Goal: Obtain resource: Download file/media

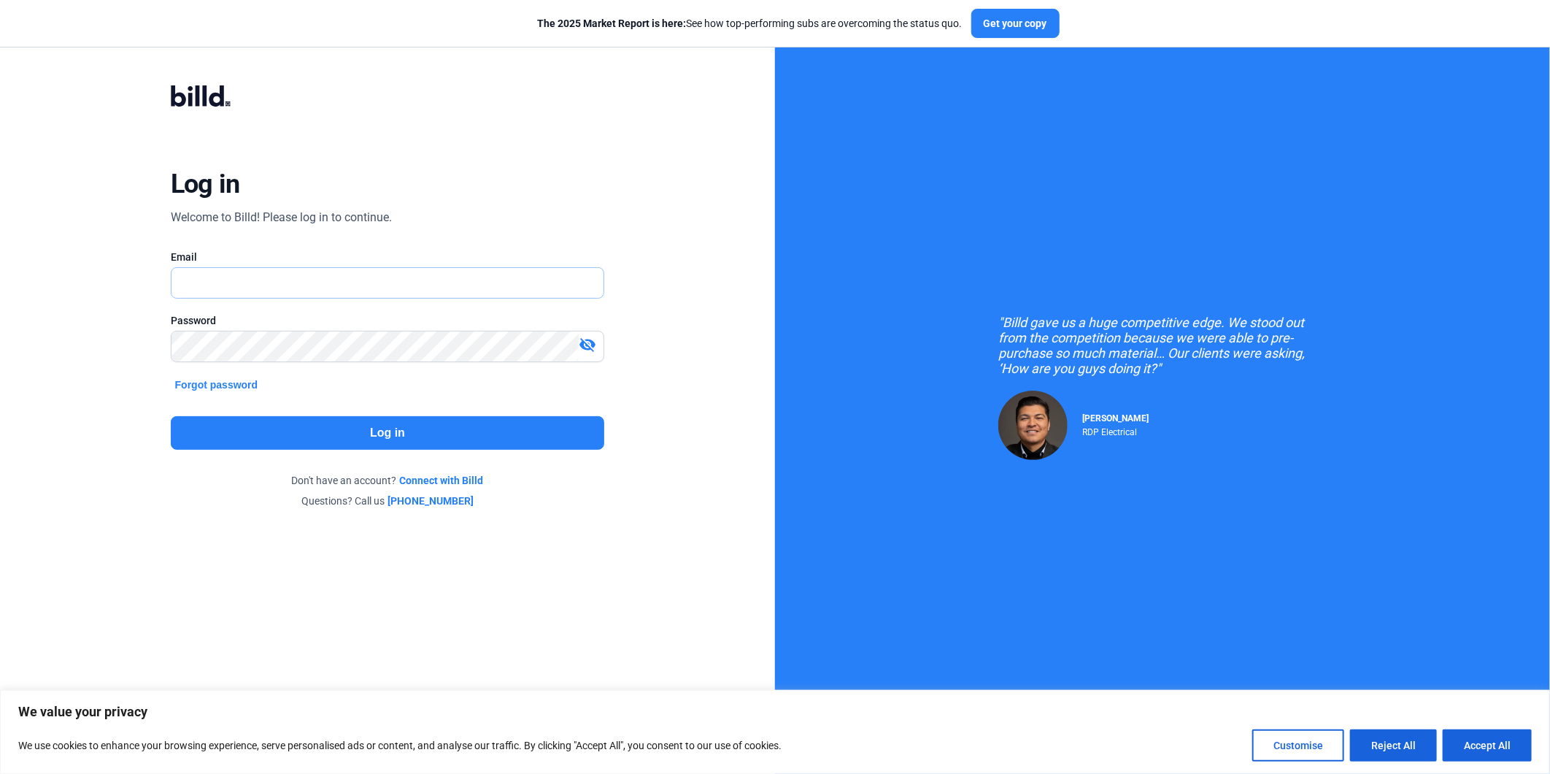
type input "[EMAIL_ADDRESS][DOMAIN_NAME]"
click at [376, 422] on button "Log in" at bounding box center [388, 433] width 434 height 34
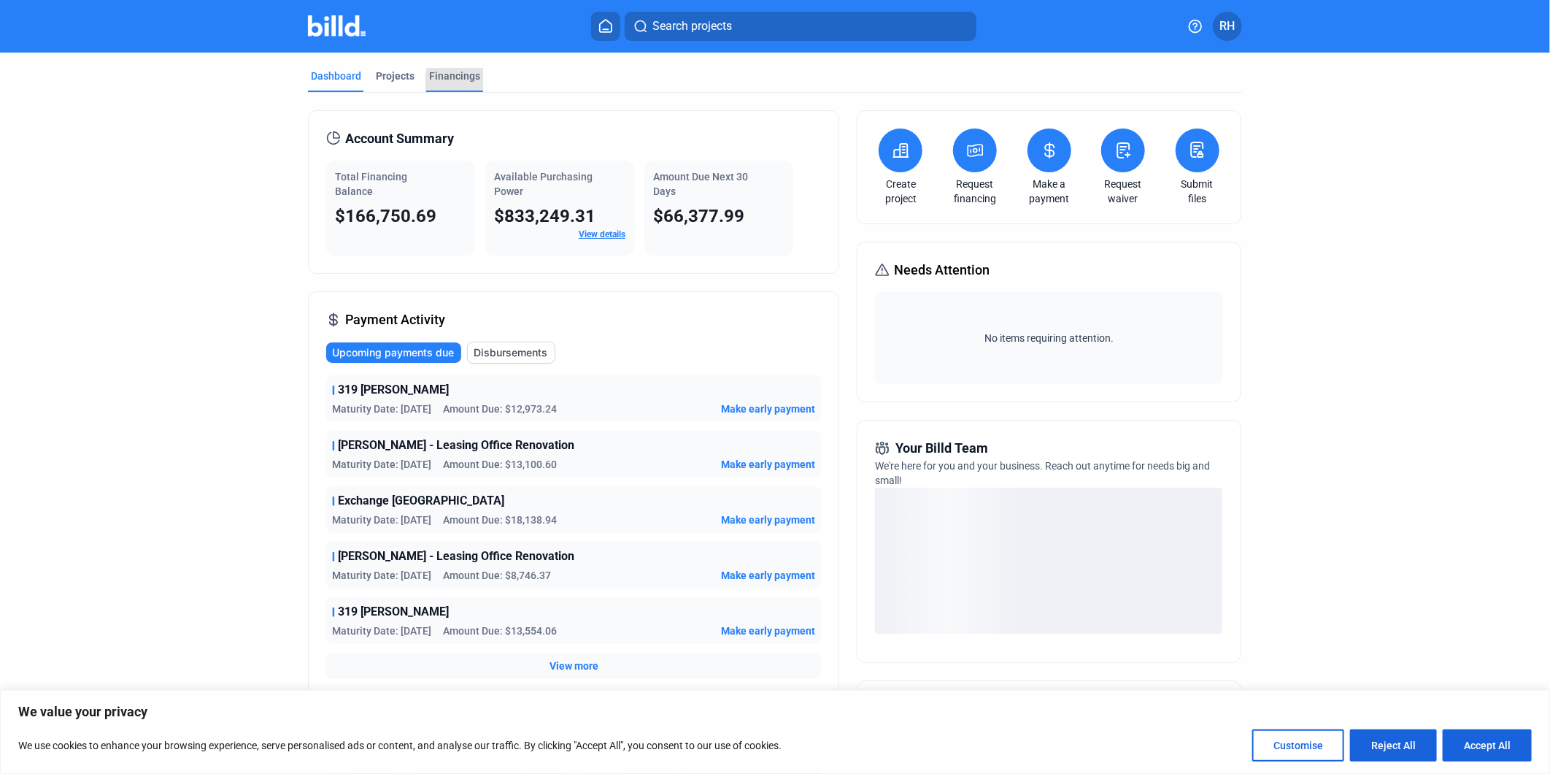
click at [472, 82] on div "Financings" at bounding box center [454, 76] width 51 height 15
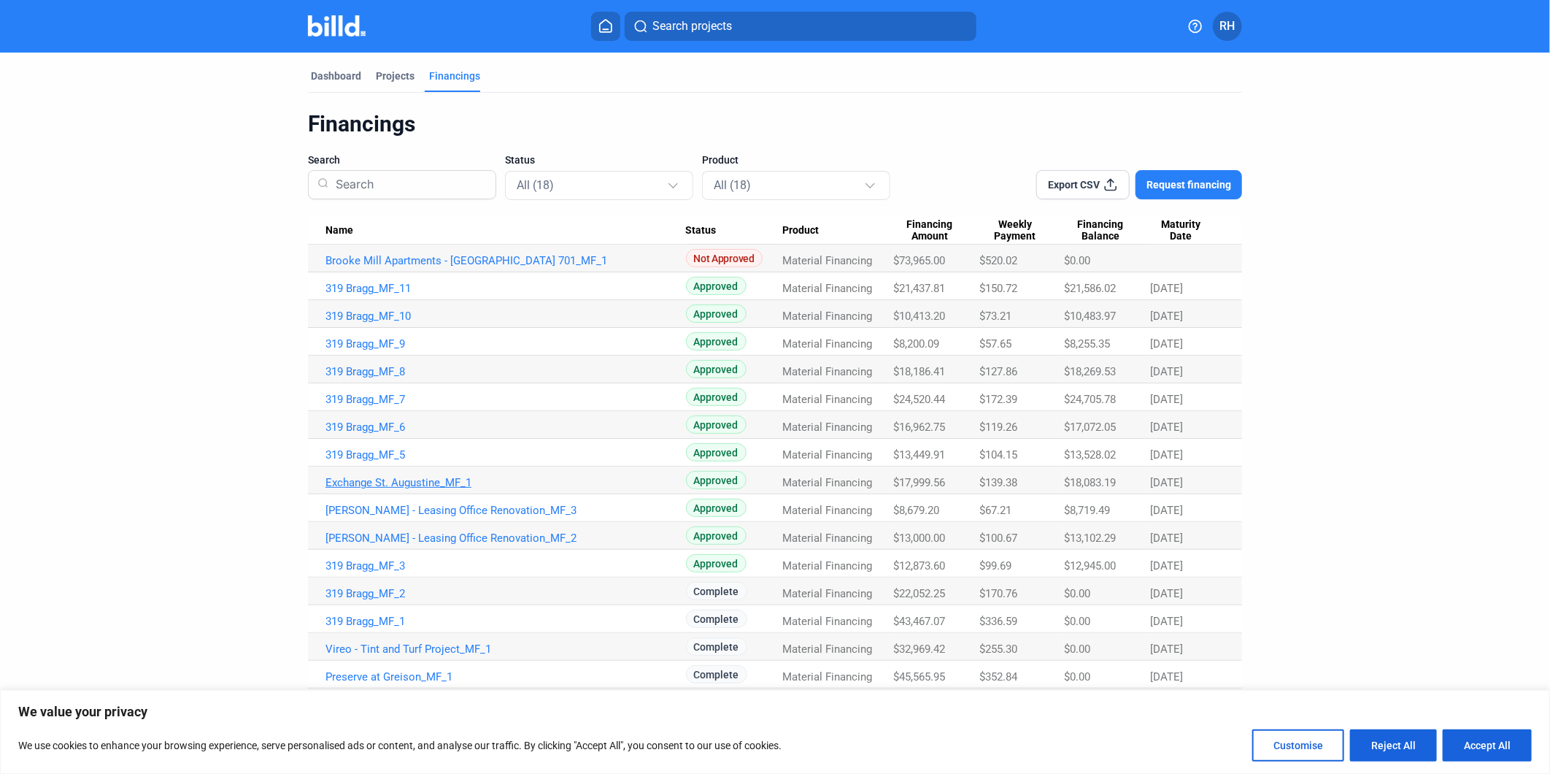
click at [419, 480] on link "Exchange St. Augustine_MF_1" at bounding box center [506, 482] width 361 height 13
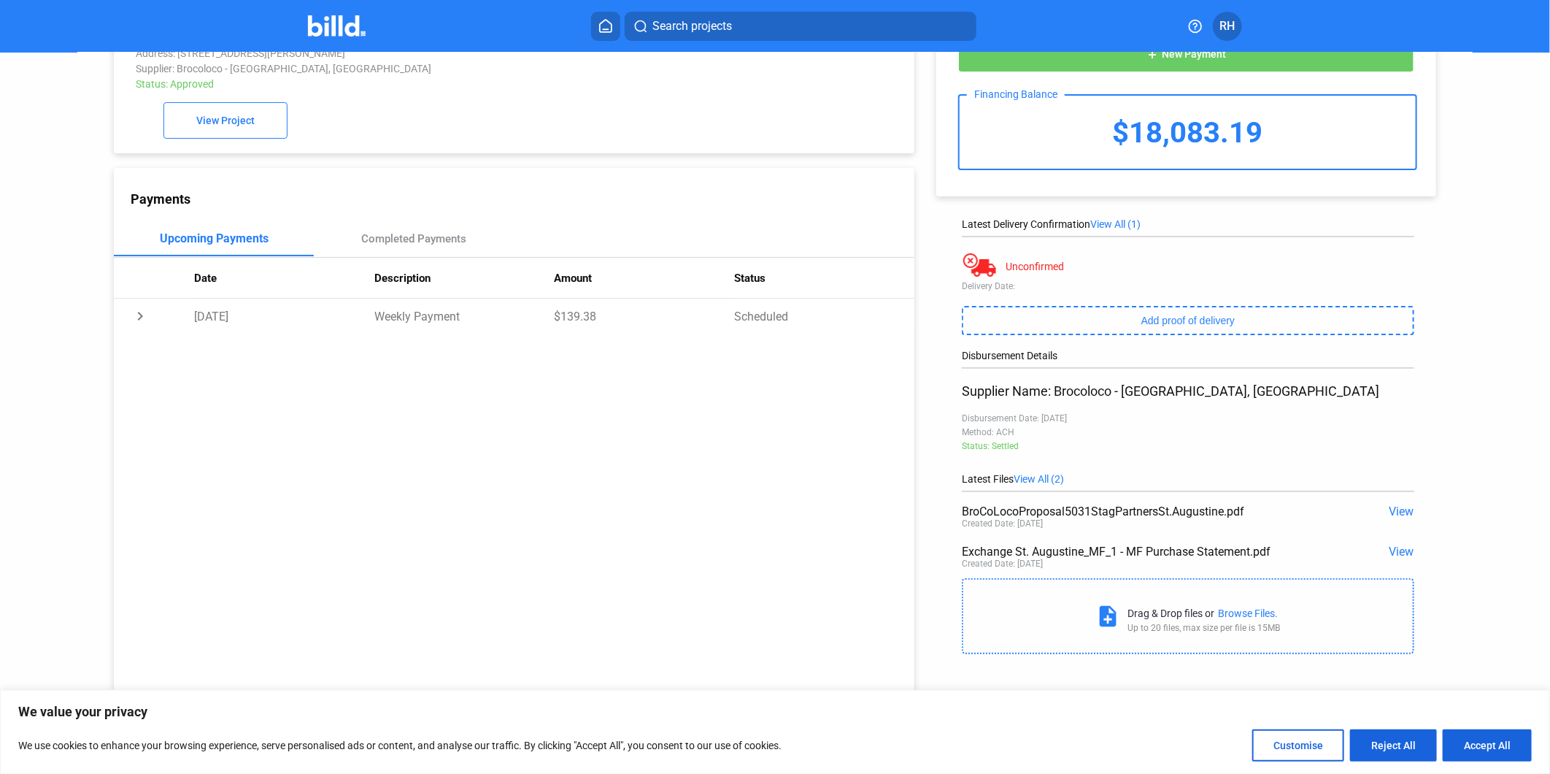
scroll to position [55, 0]
click at [1398, 515] on span "View" at bounding box center [1402, 511] width 25 height 14
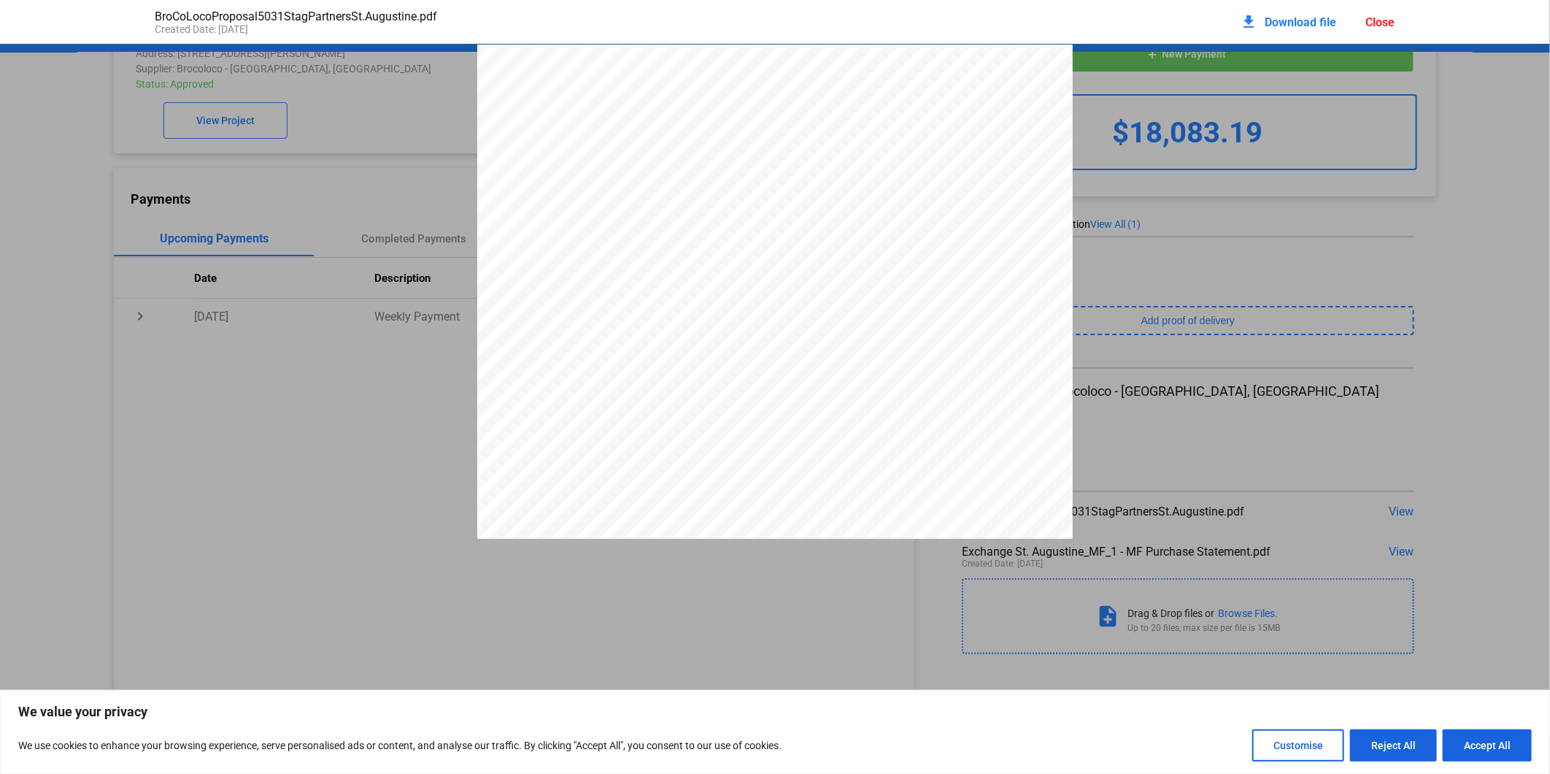
scroll to position [7, 0]
click at [1029, 384] on div "Proposal #: 503-1 Date: [DATE] To: [PERSON_NAME] | 470.843.9877 | [EMAIL_ADDRES…" at bounding box center [775, 422] width 596 height 771
click at [1017, 483] on div "Proposal #: 503-1 Date: [DATE] To: [PERSON_NAME] | 470.843.9877 | [EMAIL_ADDRES…" at bounding box center [775, 422] width 596 height 771
click at [1239, 266] on div "Proposal #: 503-1 Date: [DATE] To: [PERSON_NAME] | 470.843.9877 | [EMAIL_ADDRES…" at bounding box center [775, 755] width 1550 height 2302
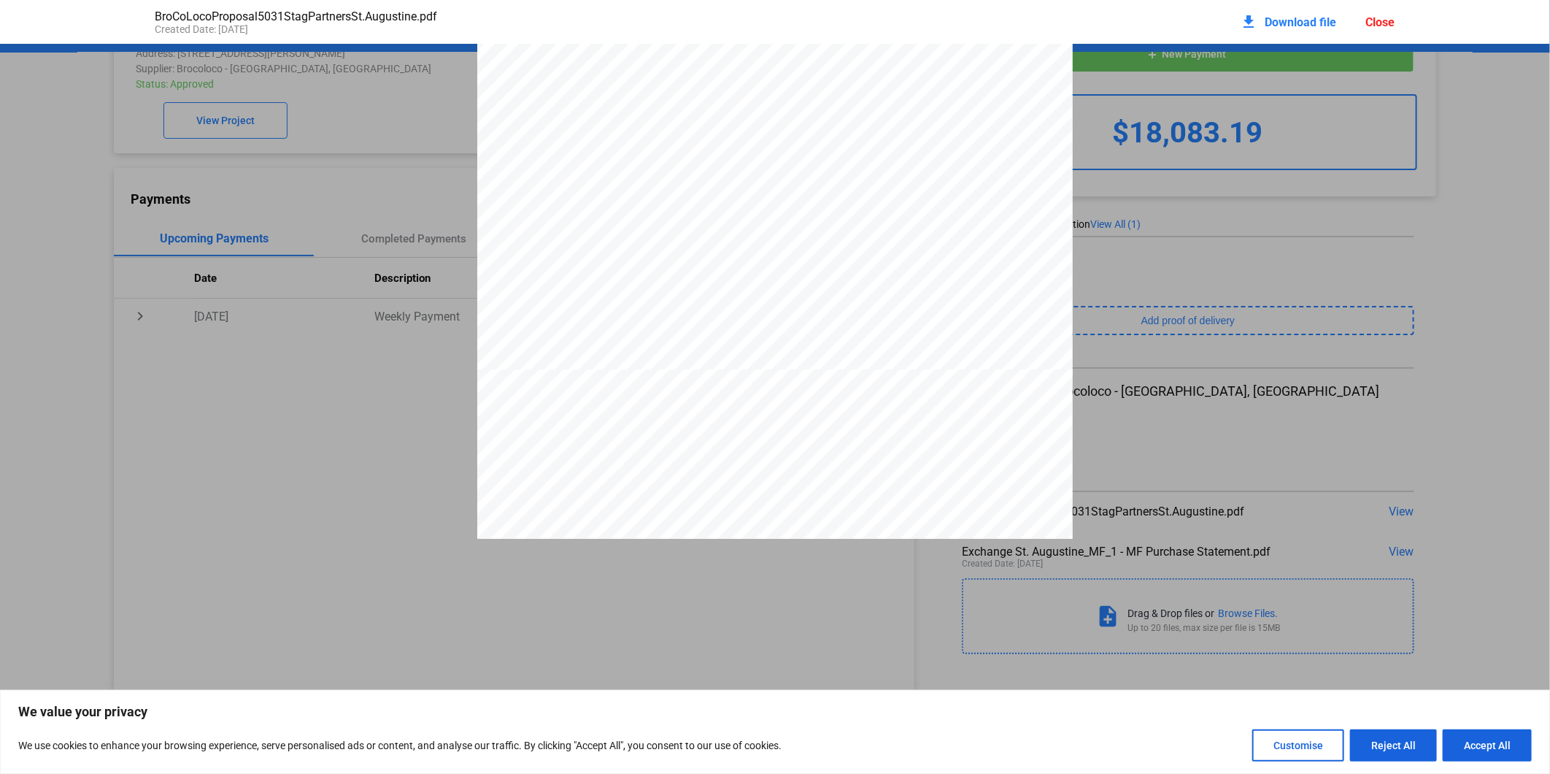
drag, startPoint x: 1197, startPoint y: 193, endPoint x: 1057, endPoint y: 156, distance: 144.8
click at [1195, 192] on div "Proposal #: 503-1 Date: [DATE] To: [PERSON_NAME] | 470.843.9877 | [EMAIL_ADDRES…" at bounding box center [775, 755] width 1550 height 2302
click at [1254, 19] on mat-icon "download" at bounding box center [1250, 22] width 18 height 18
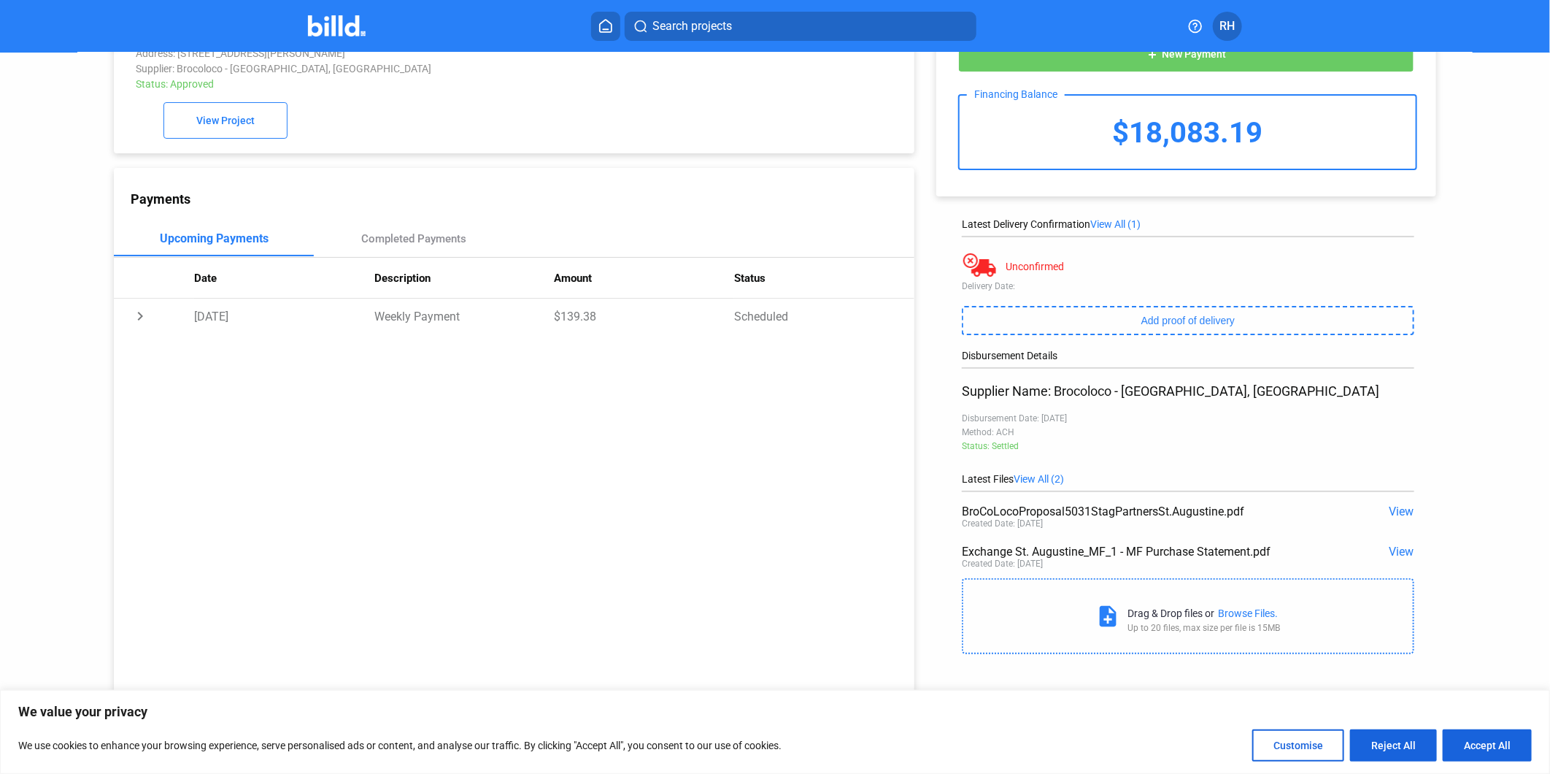
click at [1397, 552] on span "View" at bounding box center [1402, 552] width 25 height 14
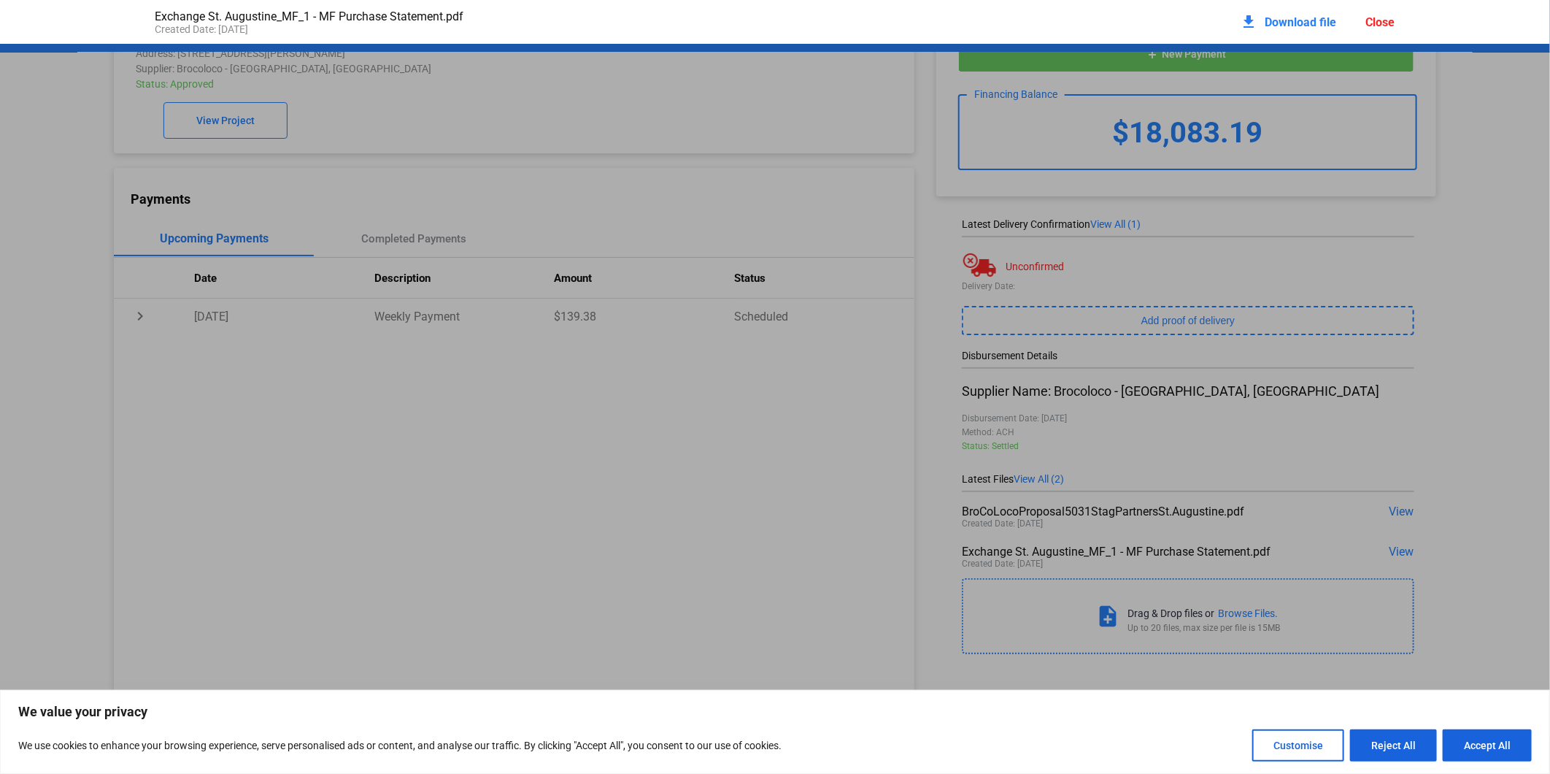
scroll to position [7, 0]
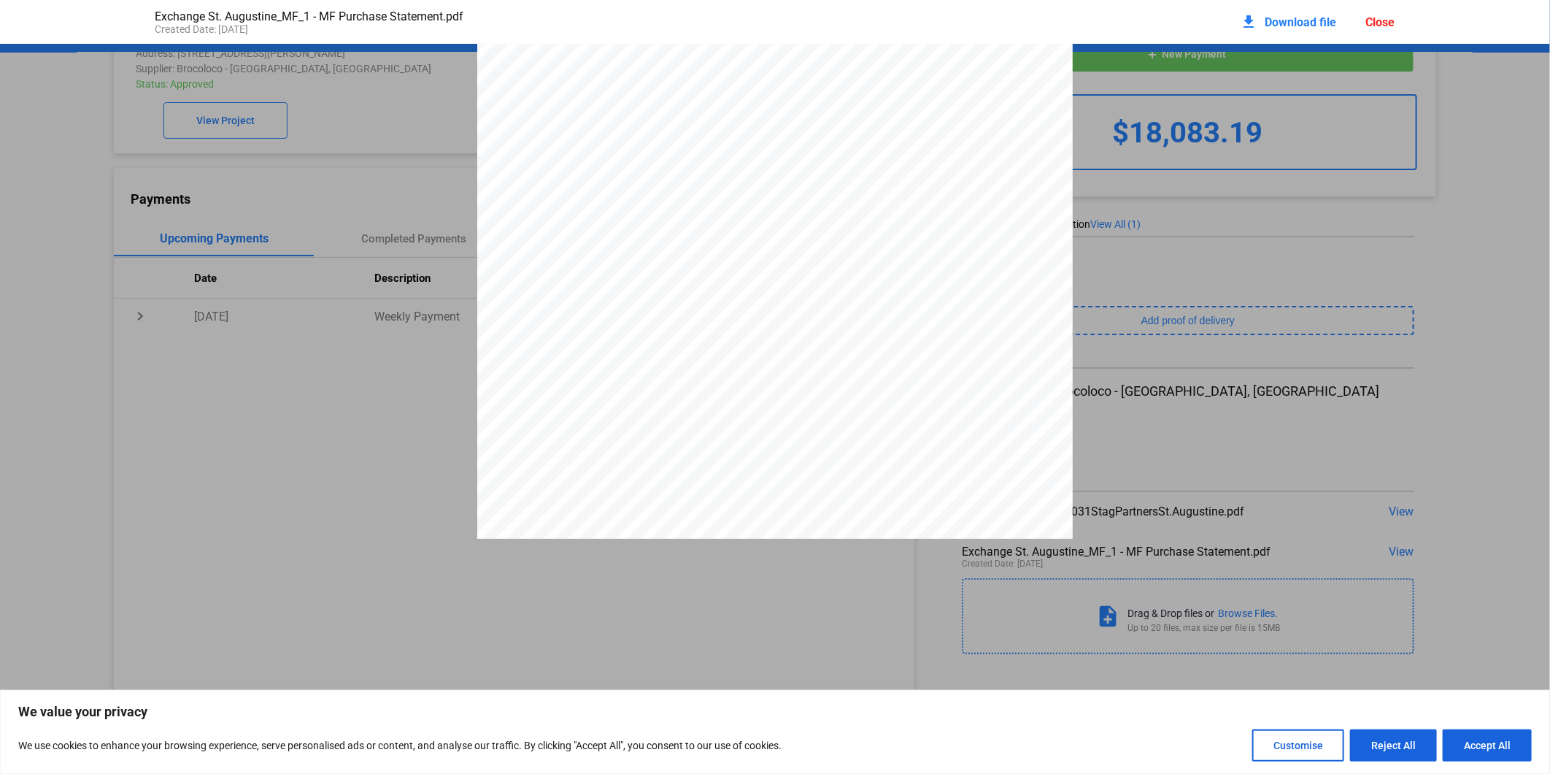
click at [1256, 18] on mat-icon "download" at bounding box center [1250, 22] width 18 height 18
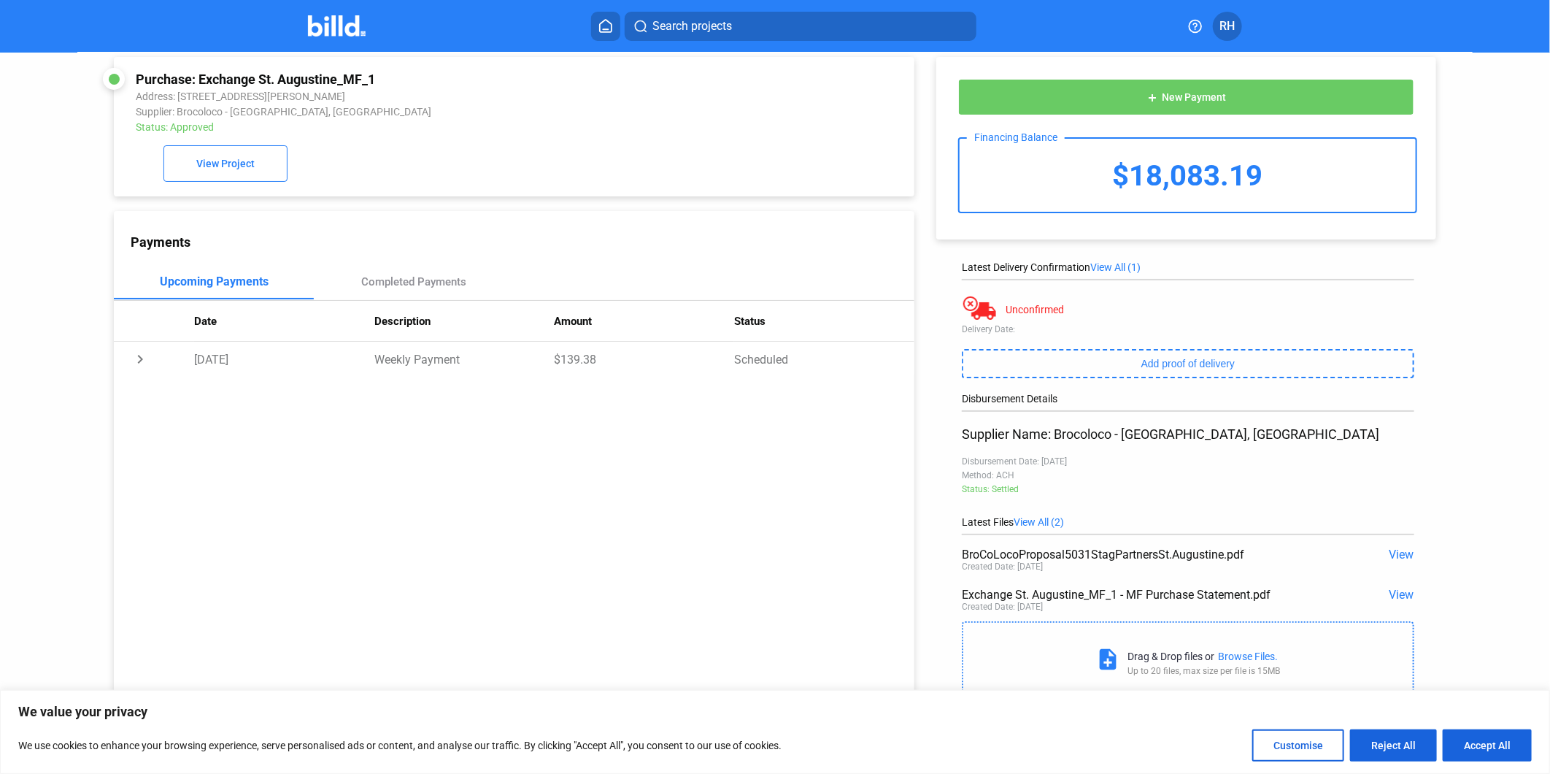
scroll to position [0, 0]
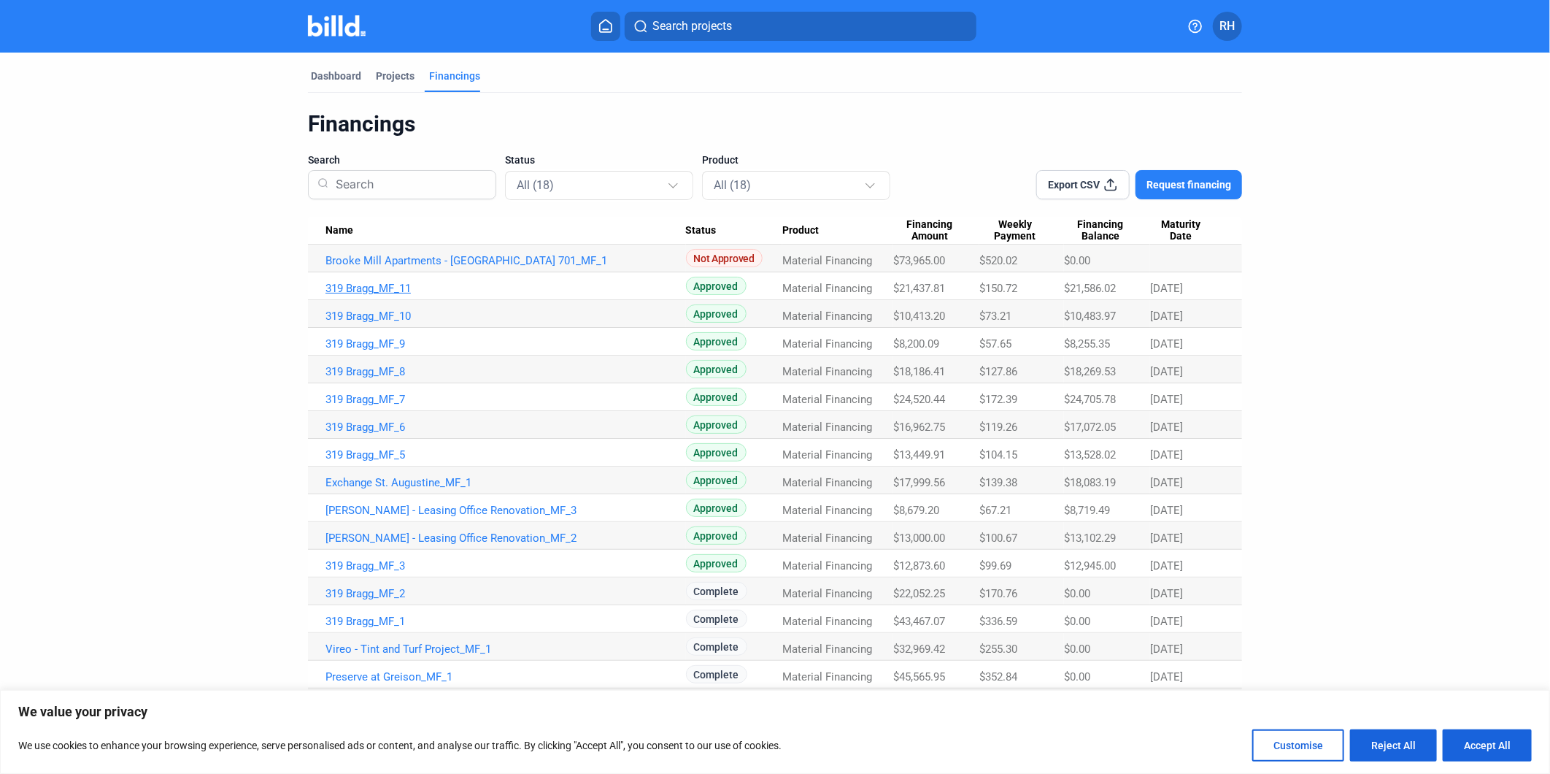
click at [369, 285] on link "319 Bragg_MF_11" at bounding box center [506, 288] width 361 height 13
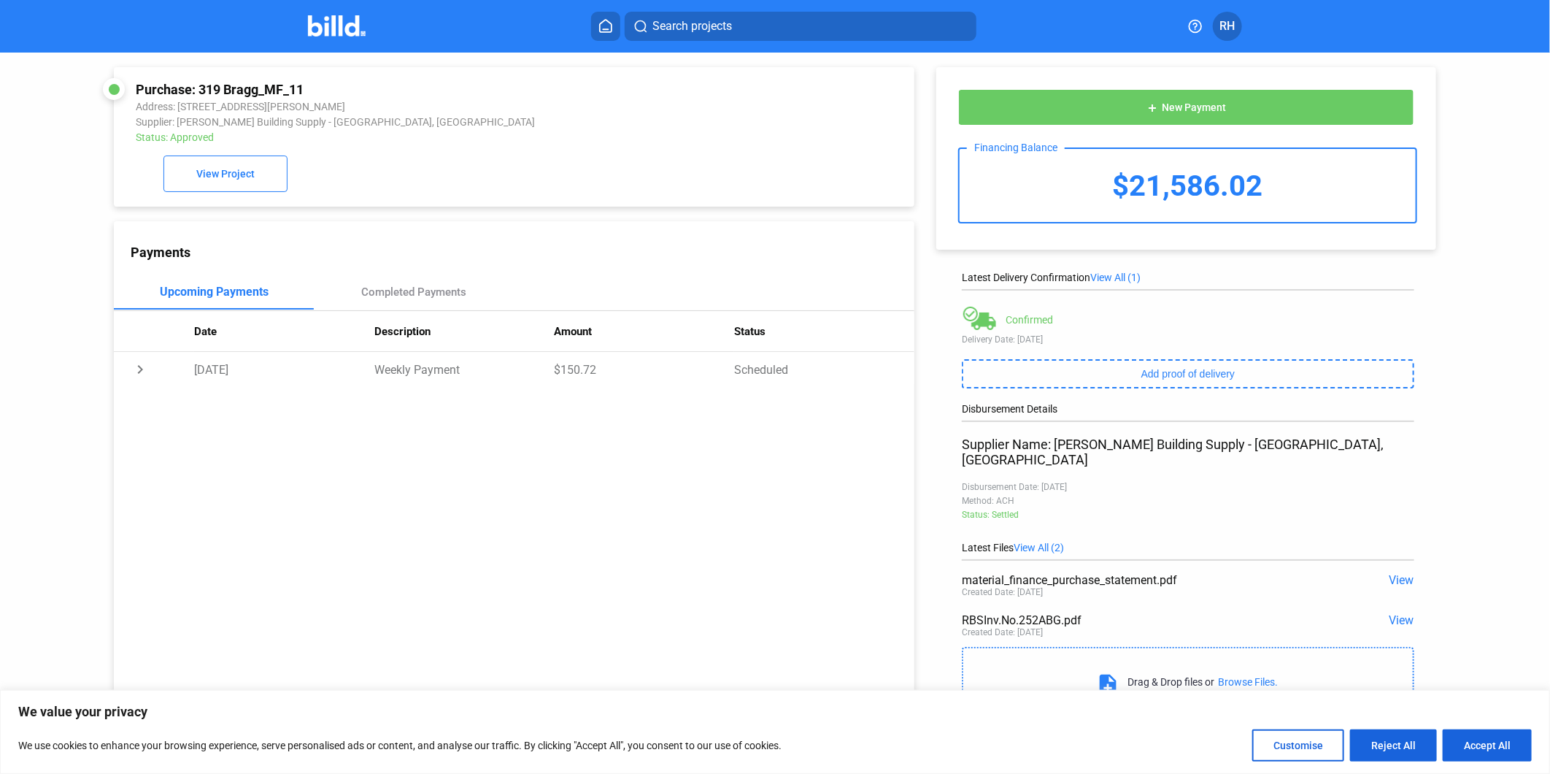
click at [1397, 573] on span "View" at bounding box center [1402, 580] width 25 height 14
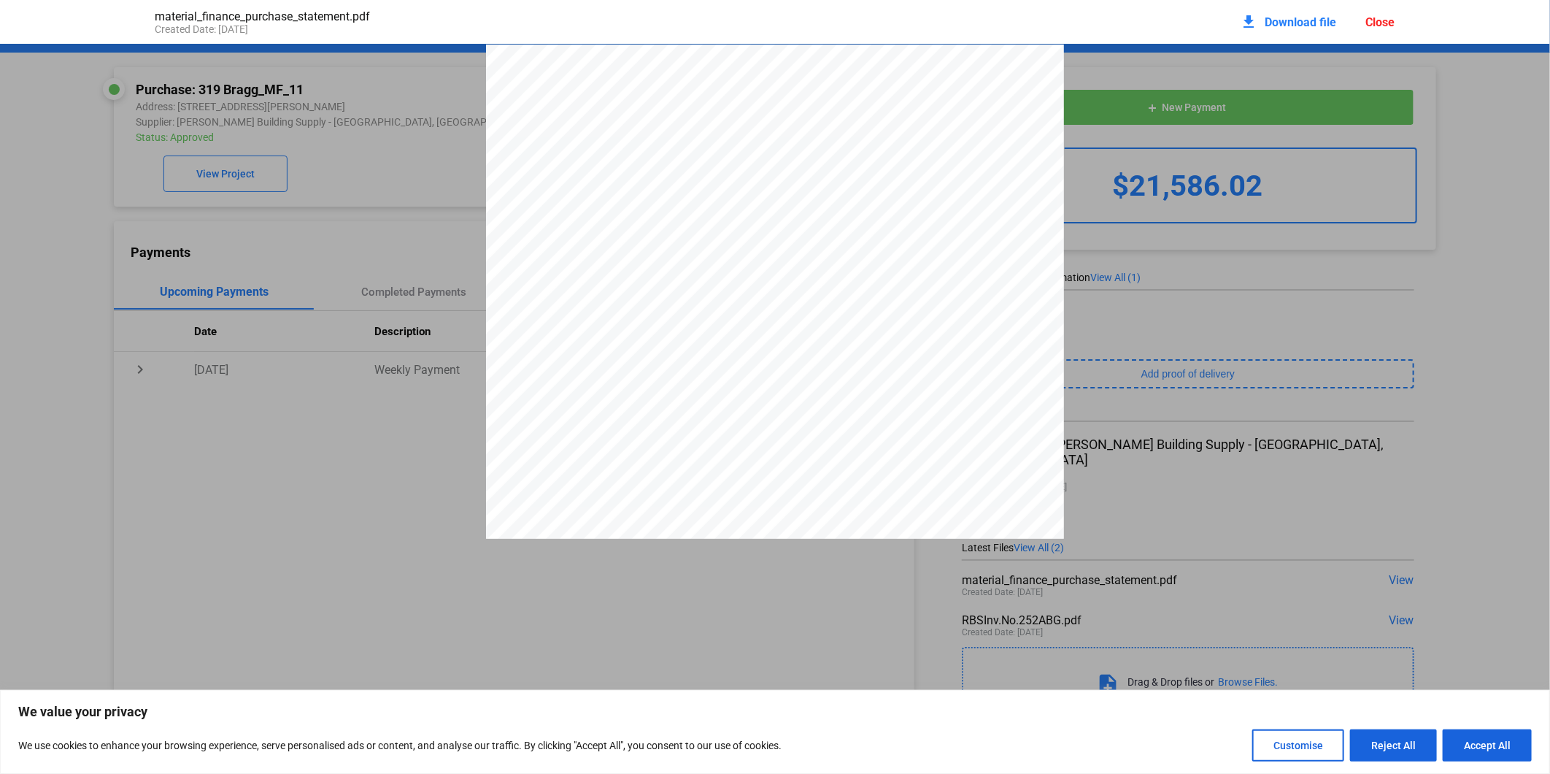
scroll to position [7, 0]
click at [1250, 19] on mat-icon "download" at bounding box center [1250, 22] width 18 height 18
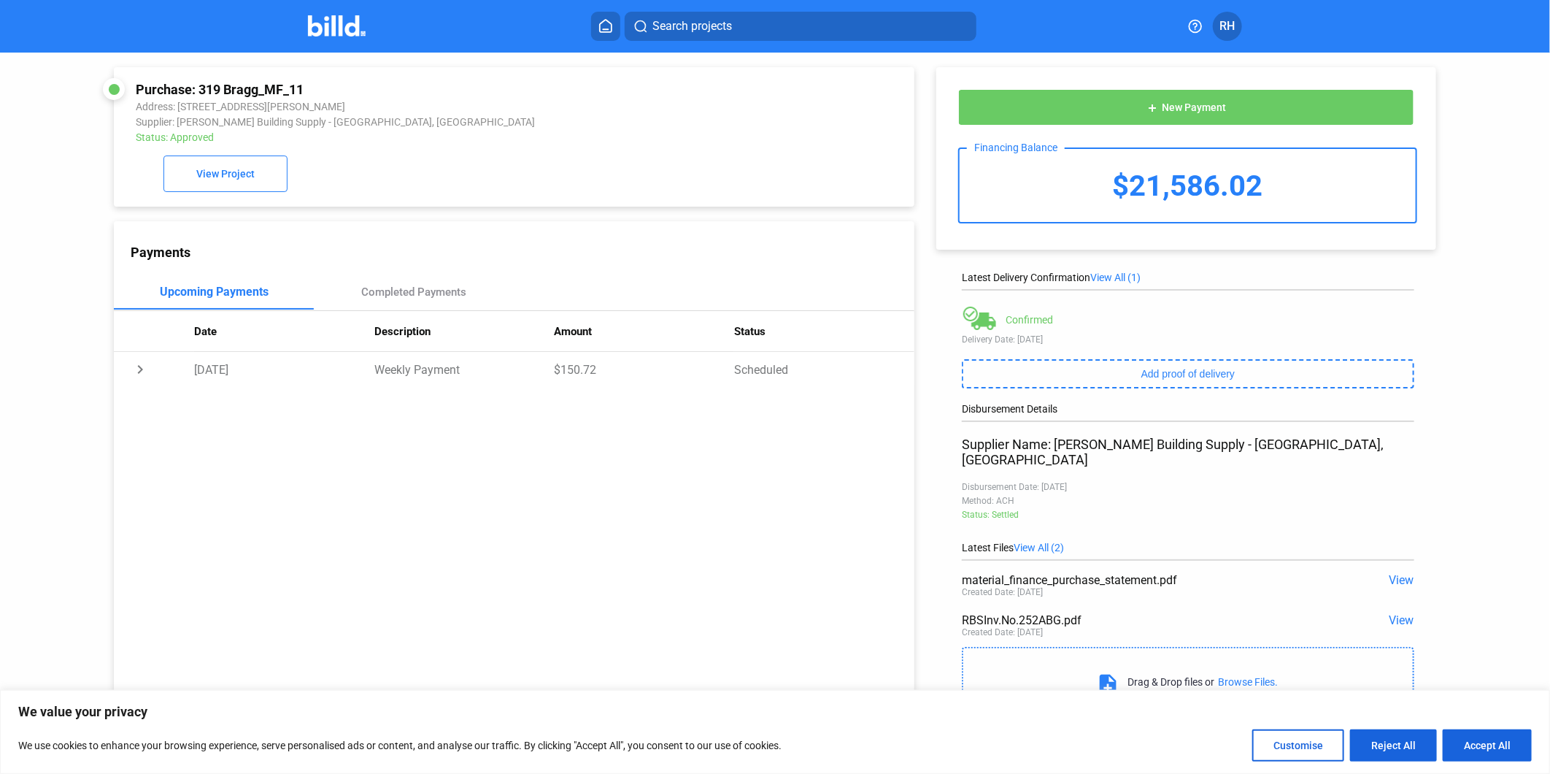
click at [1392, 613] on span "View" at bounding box center [1402, 620] width 25 height 14
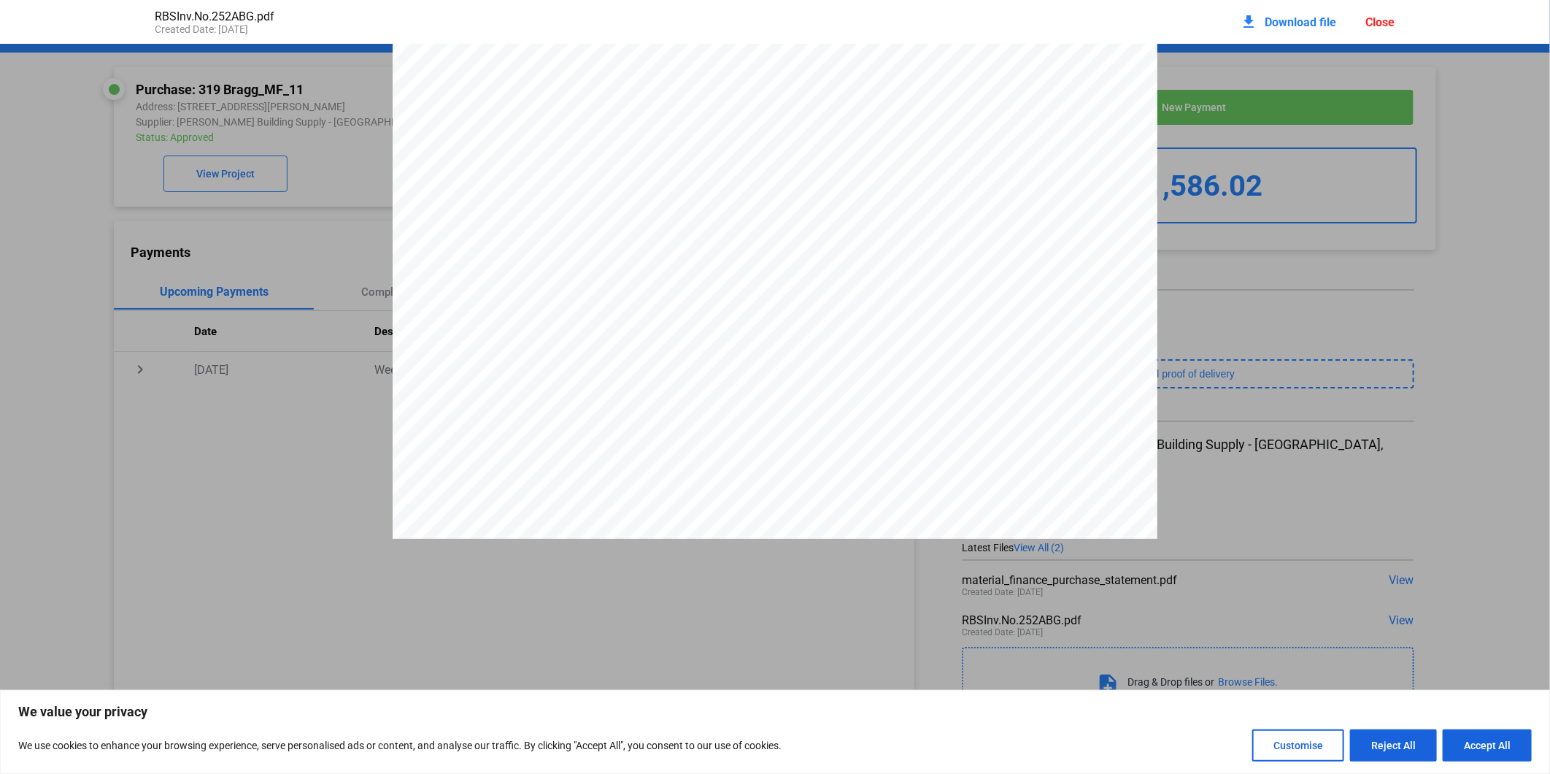
click at [1279, 23] on span "Download file" at bounding box center [1302, 22] width 72 height 14
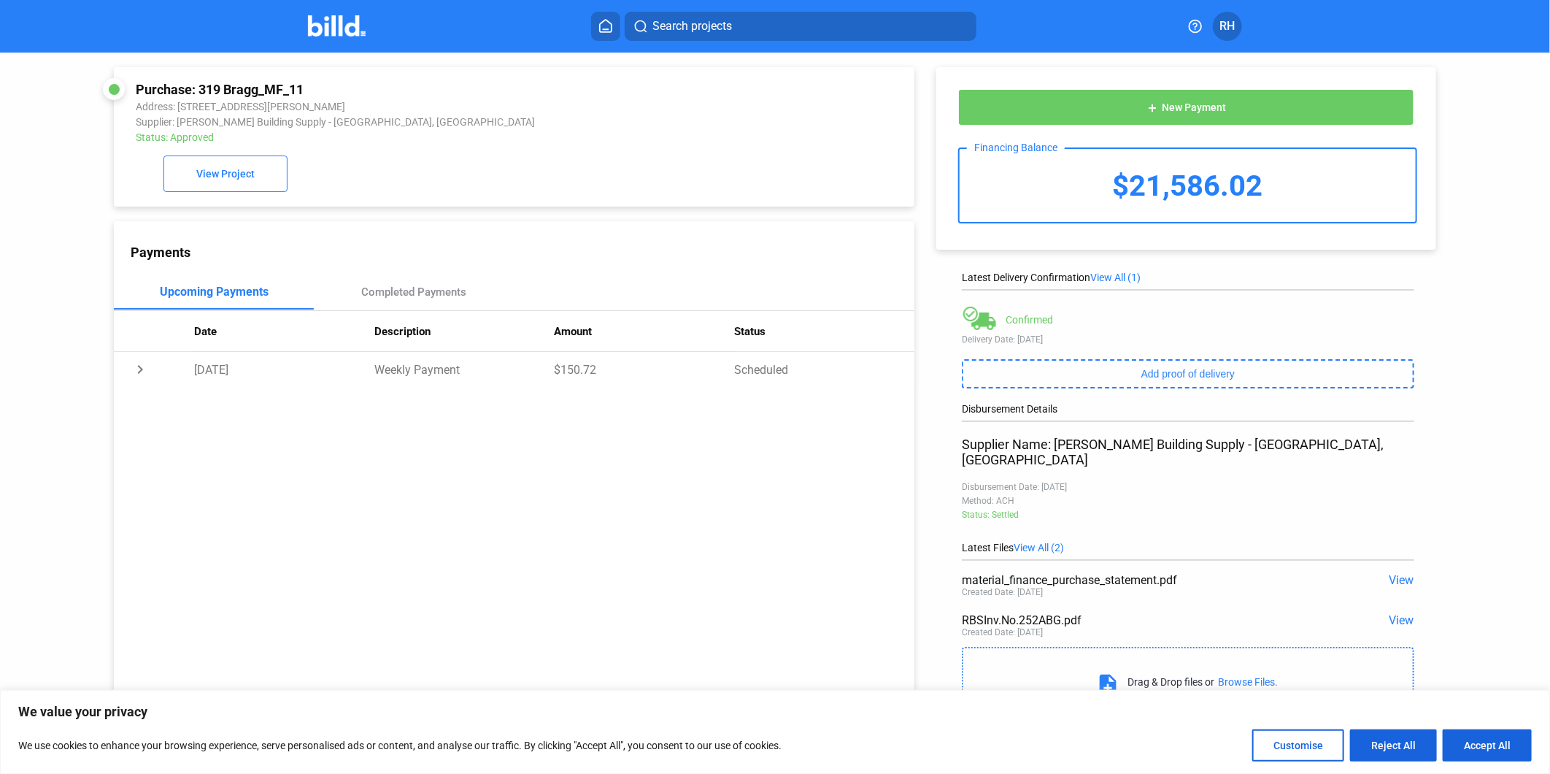
click at [582, 155] on div "Purchase: 319 Bragg_MF_11 Address: [STREET_ADDRESS][PERSON_NAME] Supplier: [PER…" at bounding box center [514, 137] width 757 height 110
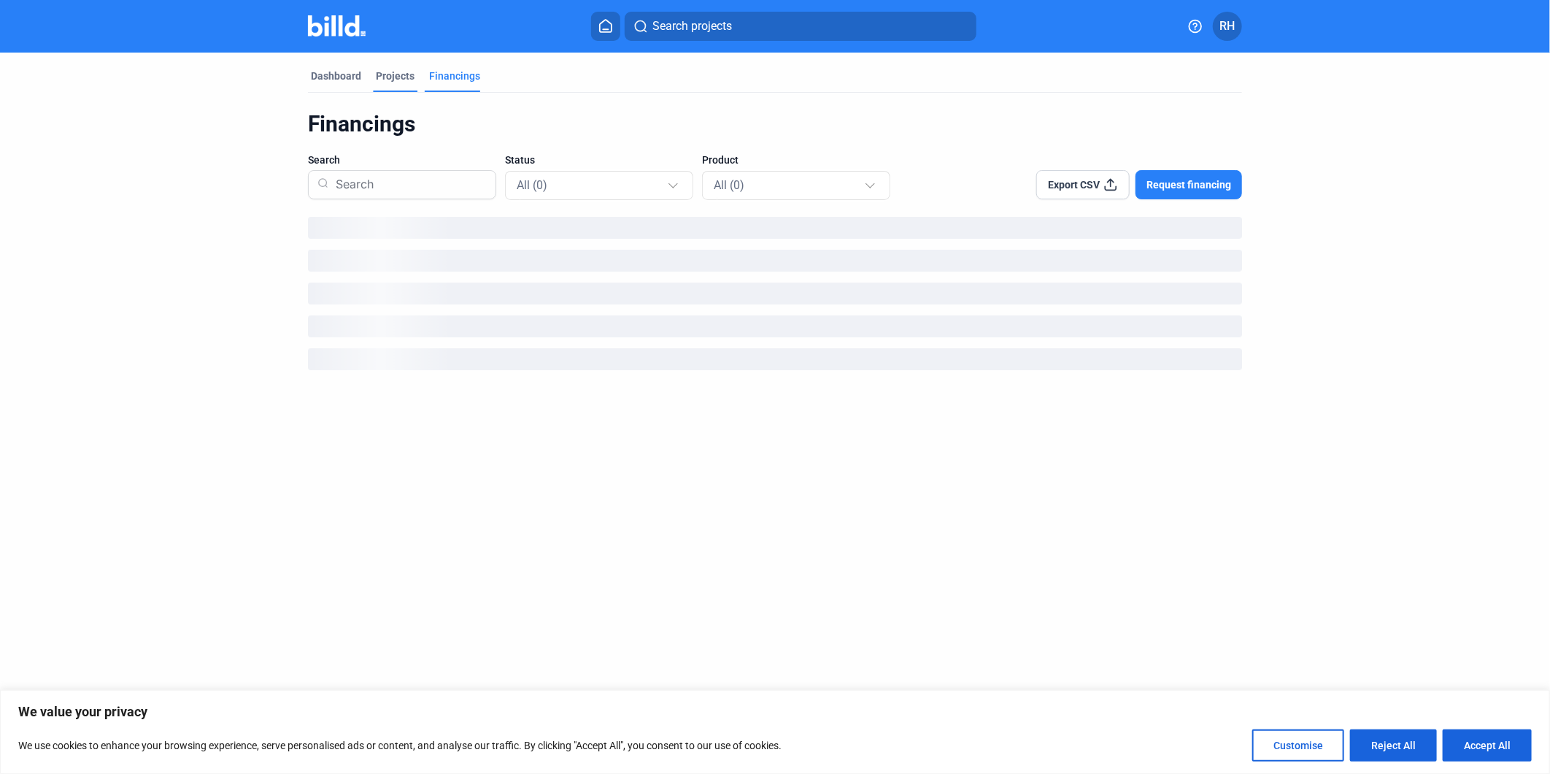
click at [398, 79] on div "Projects" at bounding box center [395, 76] width 39 height 15
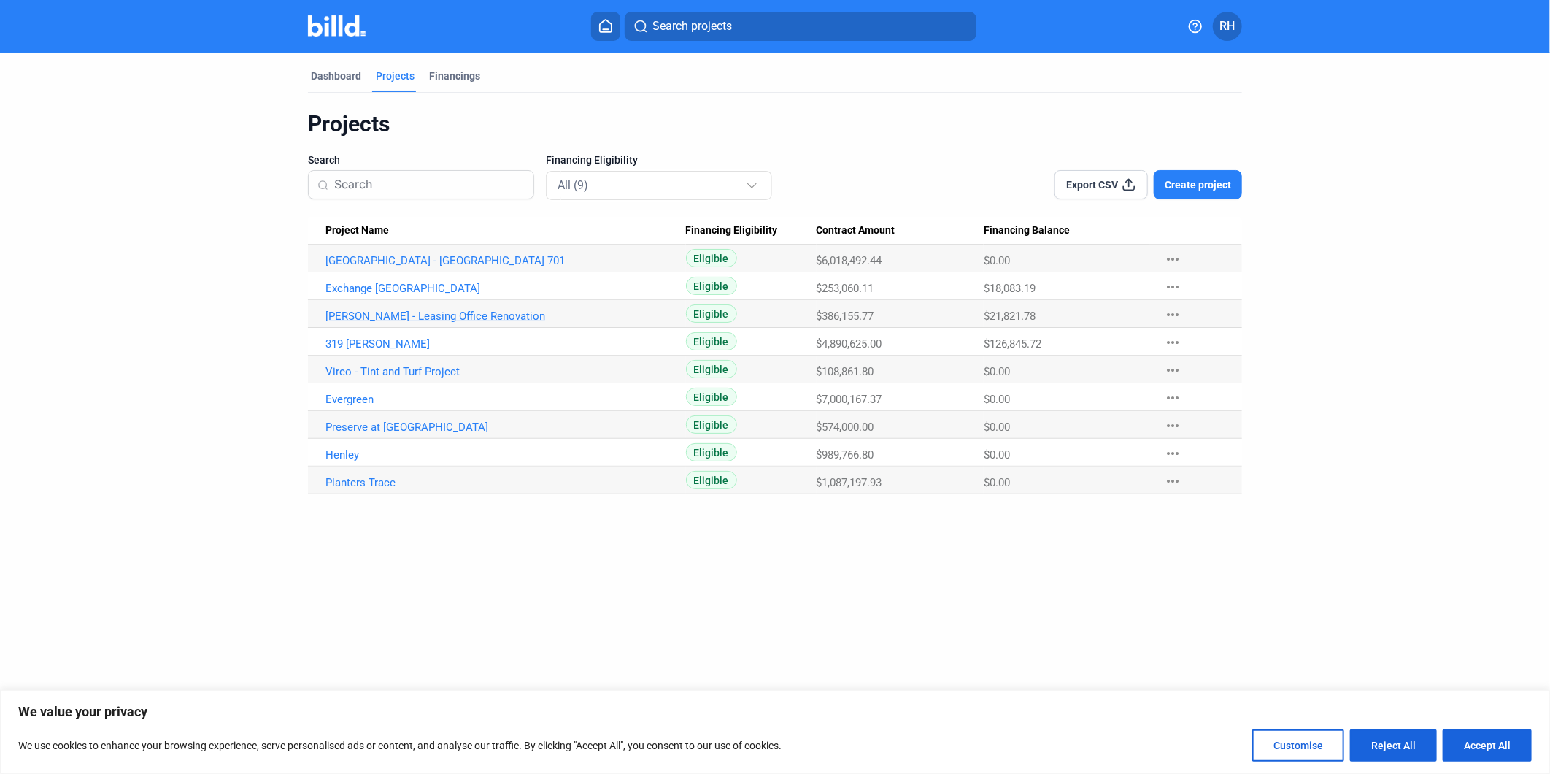
click at [455, 316] on link "[PERSON_NAME] - Leasing Office Renovation" at bounding box center [506, 315] width 361 height 13
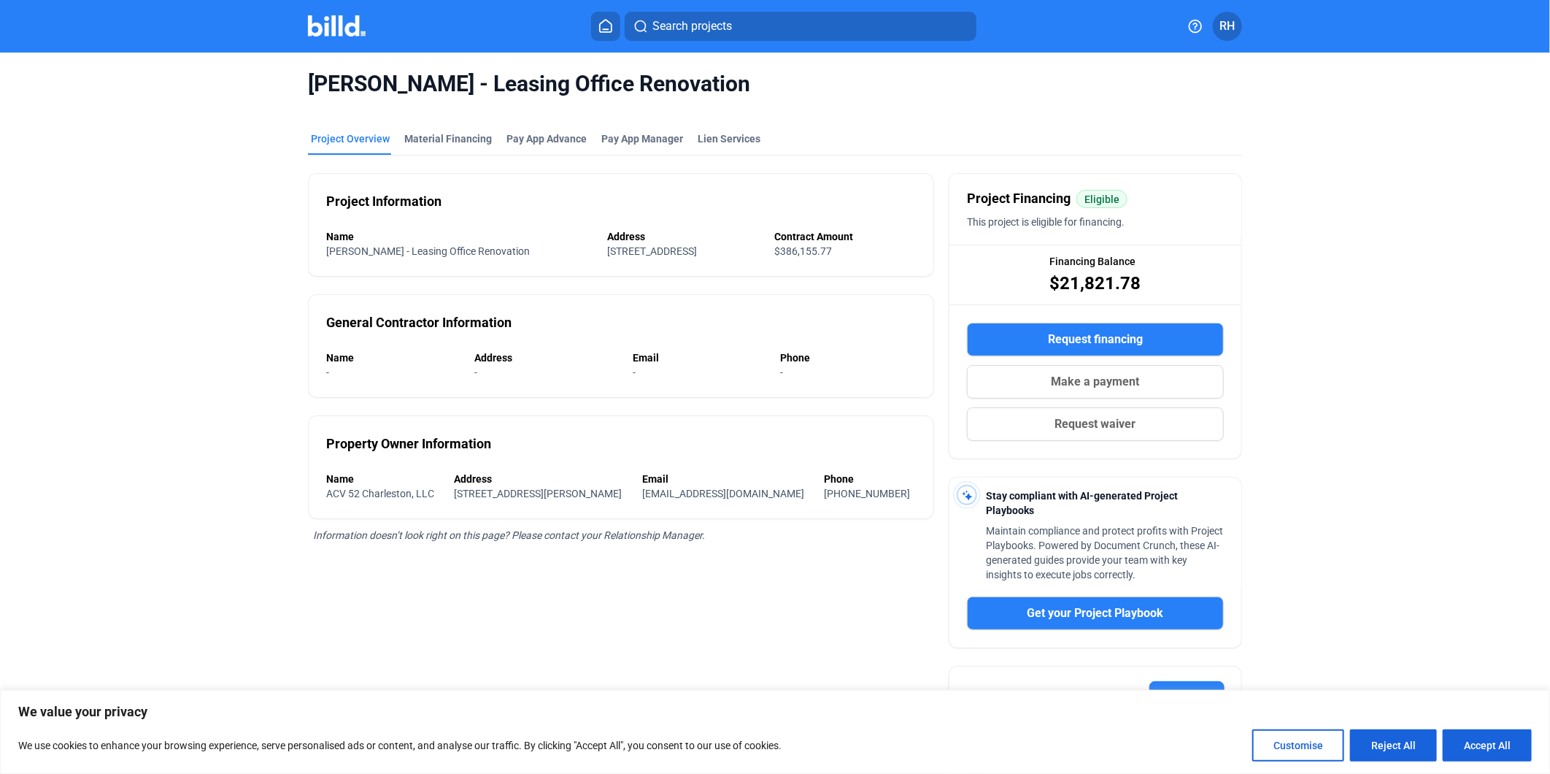
scroll to position [96, 0]
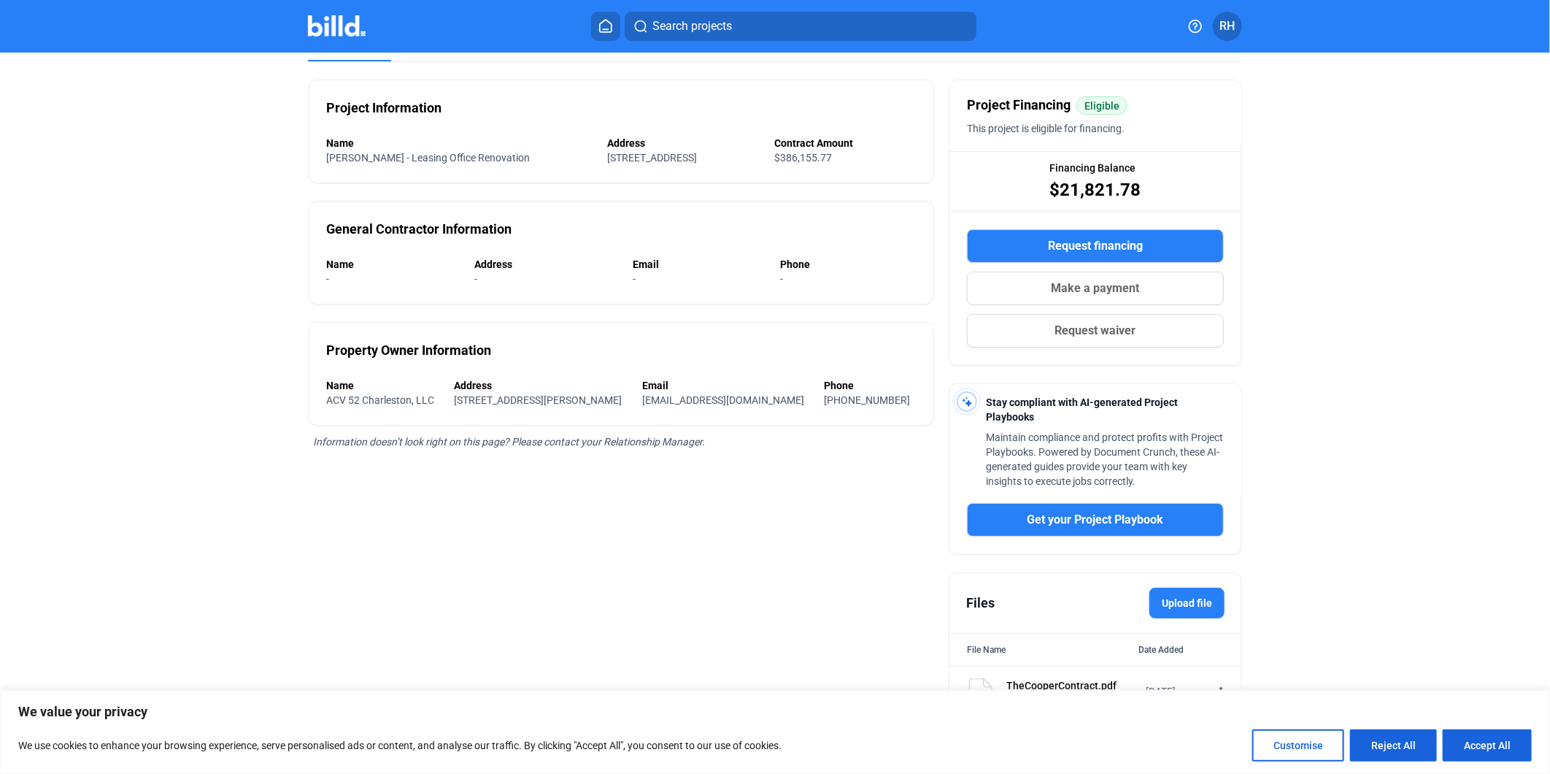
drag, startPoint x: 1067, startPoint y: 682, endPoint x: 1075, endPoint y: 680, distance: 8.5
click at [1074, 680] on div "TheCooperContract.pdf" at bounding box center [1072, 685] width 130 height 15
click at [1511, 755] on button "Accept All" at bounding box center [1487, 745] width 89 height 32
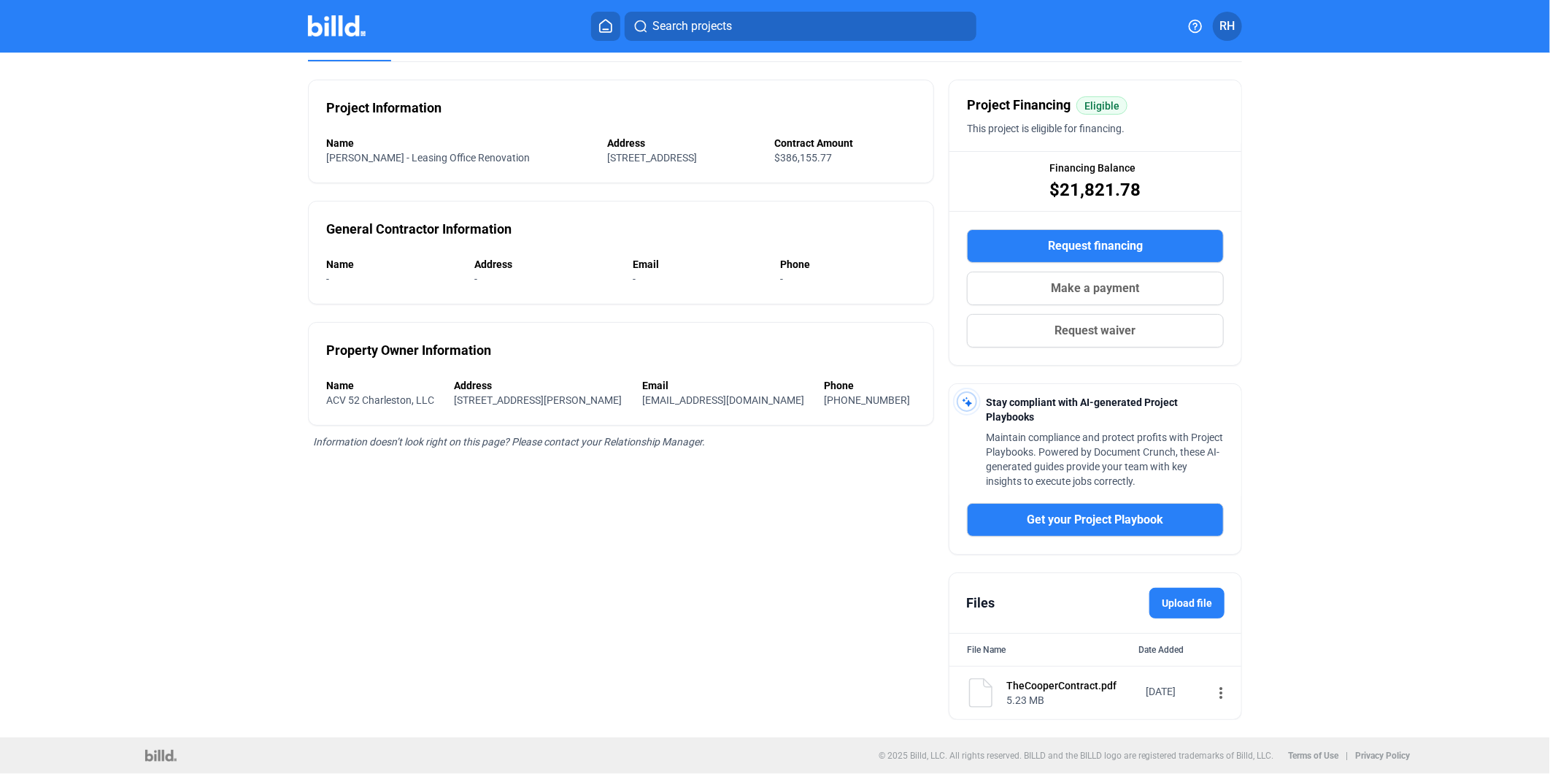
scroll to position [0, 0]
click at [1212, 689] on mat-icon "more_vert" at bounding box center [1221, 693] width 18 height 18
click at [1235, 752] on button "Download" at bounding box center [1304, 753] width 204 height 35
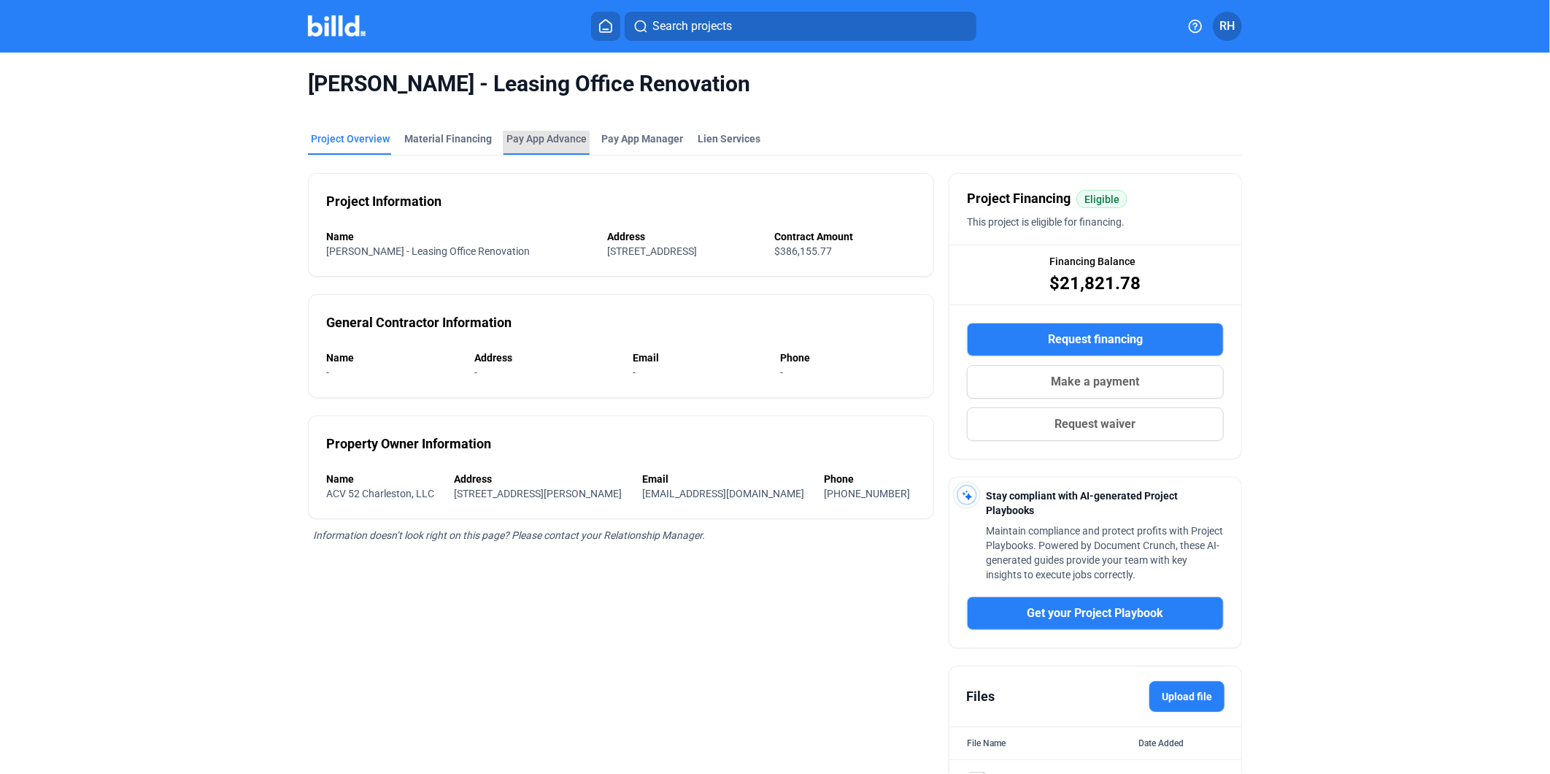
click at [521, 134] on div "Pay App Advance" at bounding box center [547, 138] width 80 height 15
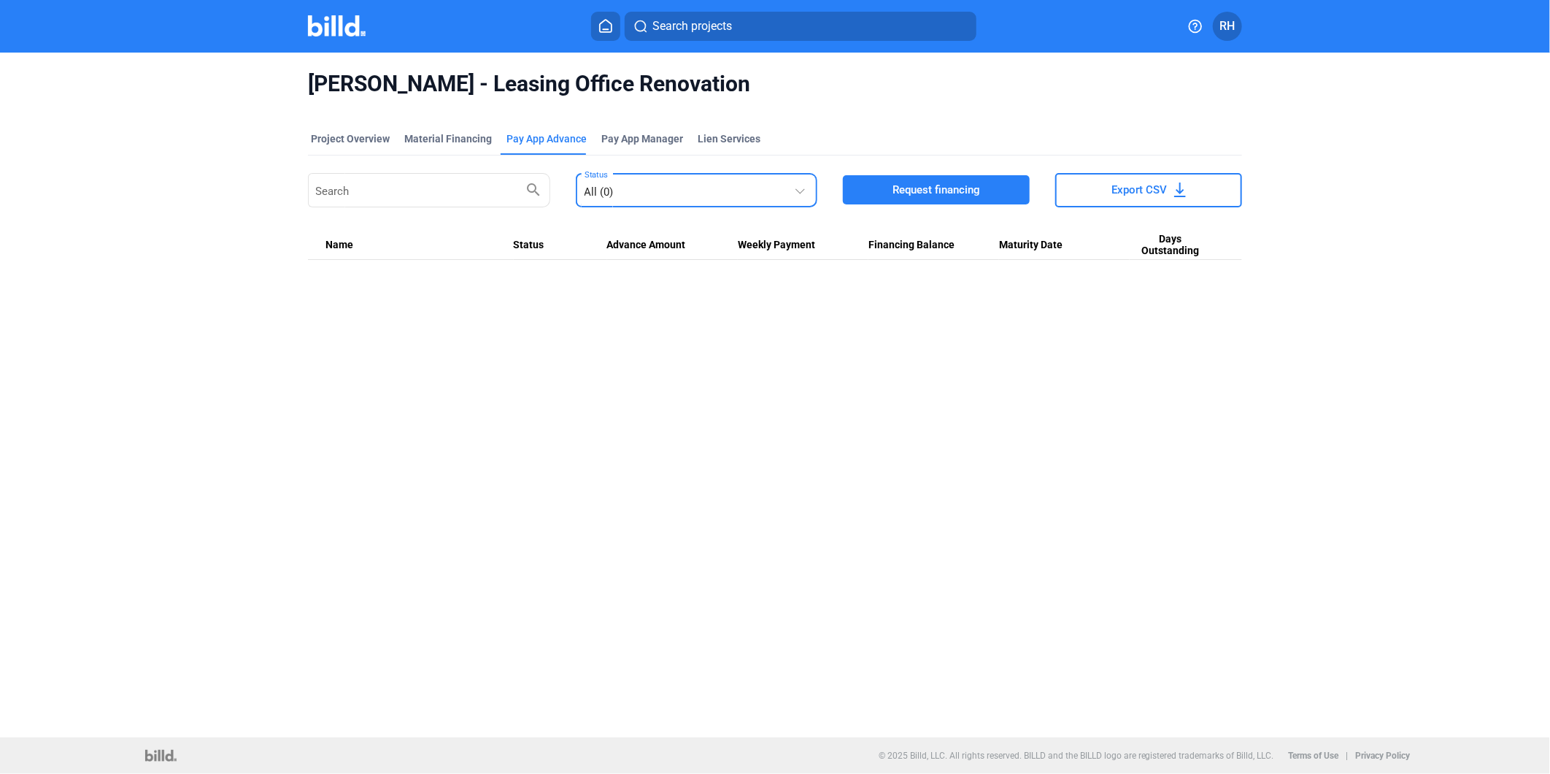
click at [804, 193] on div at bounding box center [802, 181] width 16 height 30
click at [440, 136] on div at bounding box center [775, 387] width 1550 height 774
click at [440, 136] on div "Material Financing" at bounding box center [448, 138] width 88 height 15
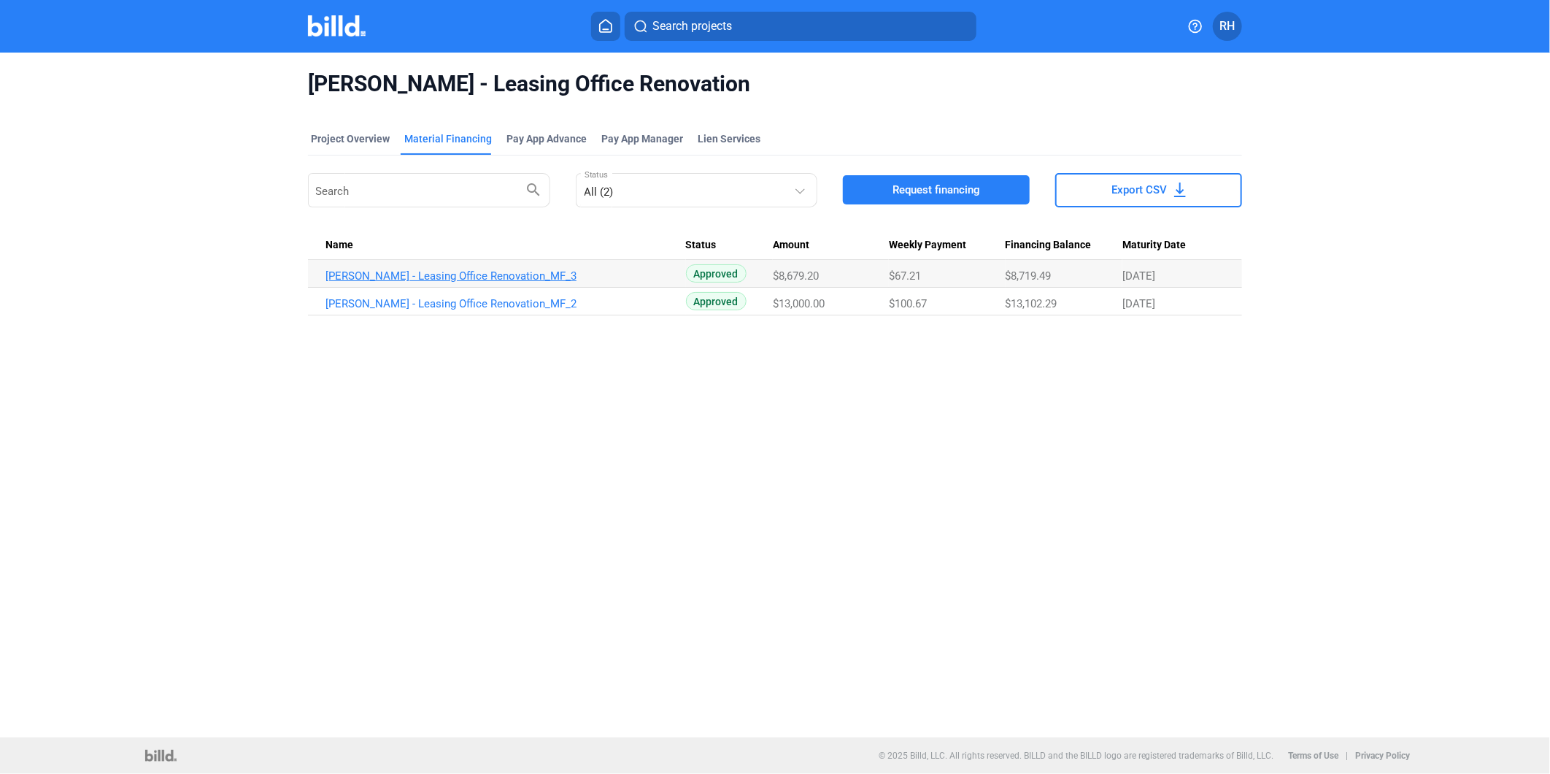
click at [429, 280] on link "[PERSON_NAME] - Leasing Office Renovation_MF_3" at bounding box center [506, 275] width 361 height 13
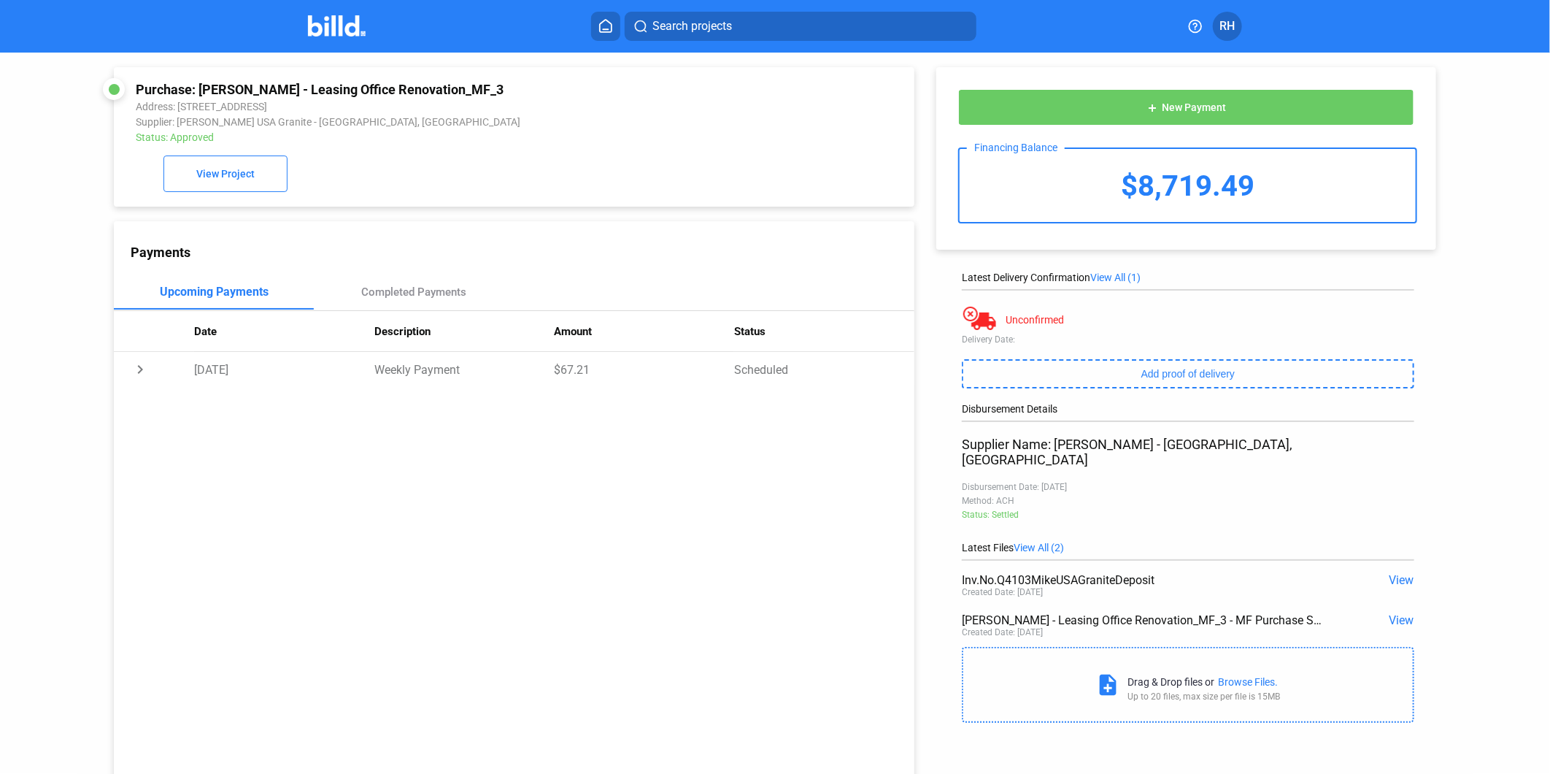
click at [1397, 573] on span "View" at bounding box center [1402, 580] width 25 height 14
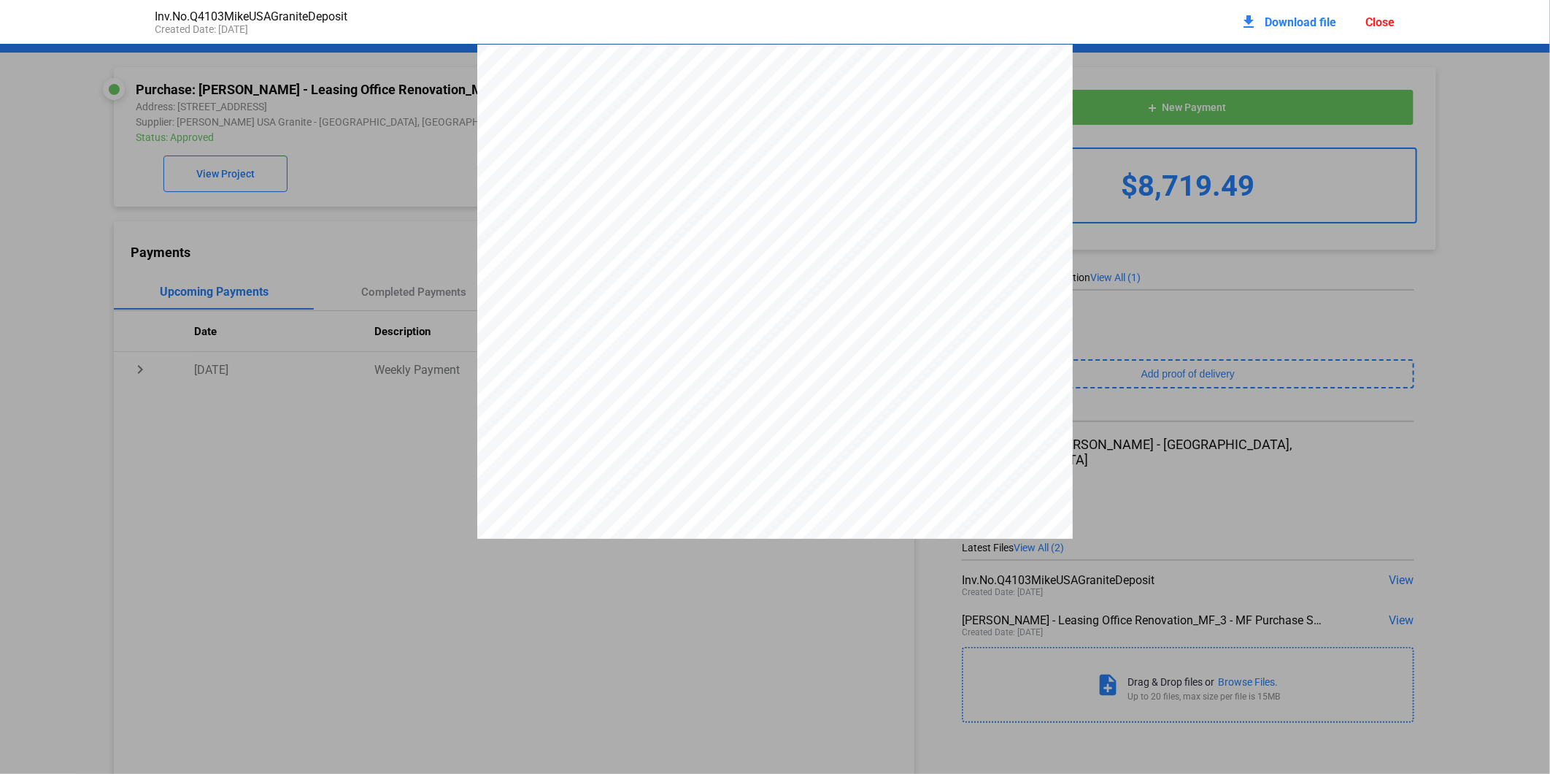
scroll to position [7, 0]
click at [1266, 24] on span "Download file" at bounding box center [1302, 22] width 72 height 14
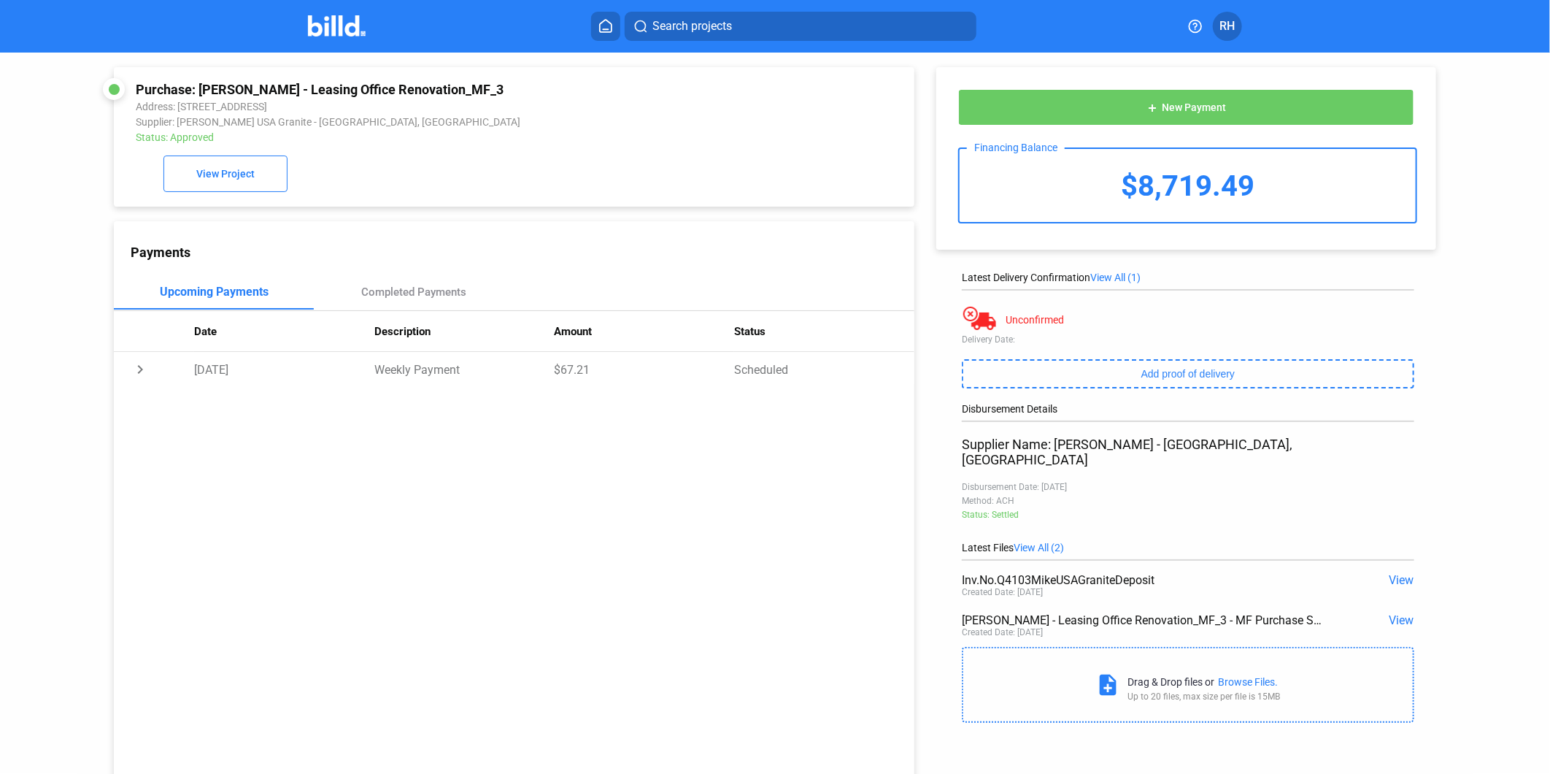
click at [1398, 613] on span "View" at bounding box center [1402, 620] width 25 height 14
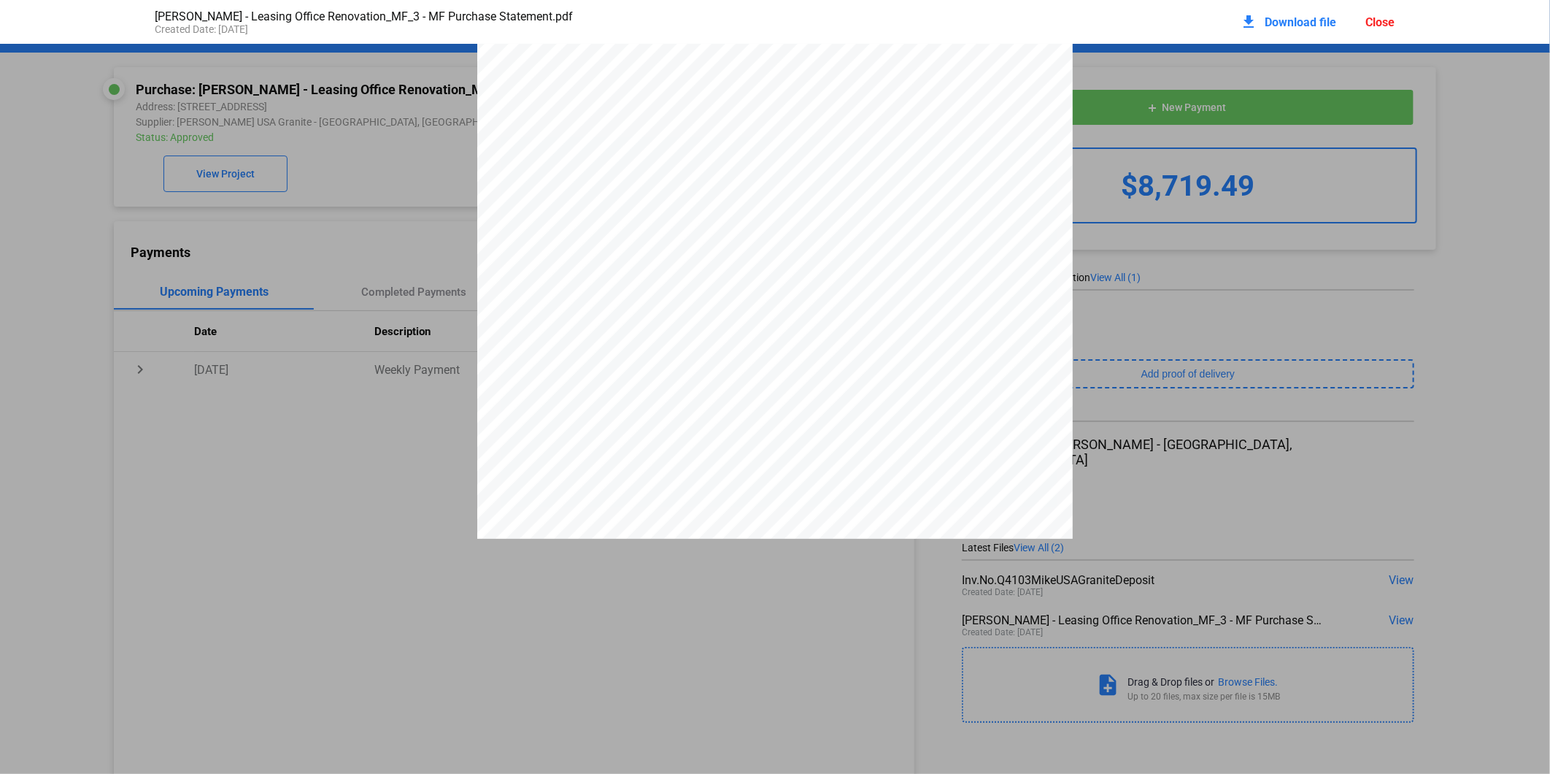
click at [1251, 20] on mat-icon "download" at bounding box center [1250, 22] width 18 height 18
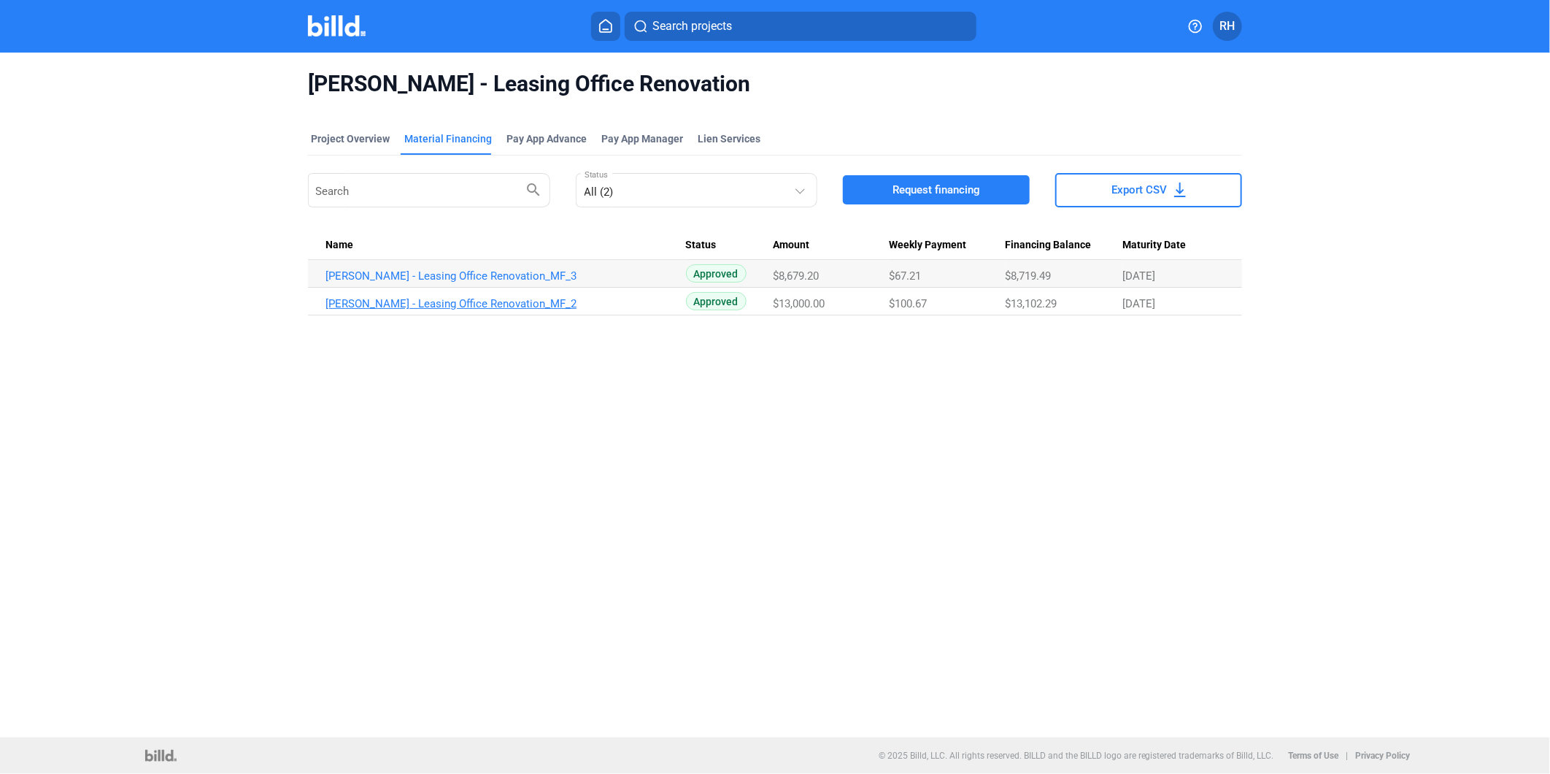
click at [450, 299] on link "[PERSON_NAME] - Leasing Office Renovation_MF_2" at bounding box center [506, 303] width 361 height 13
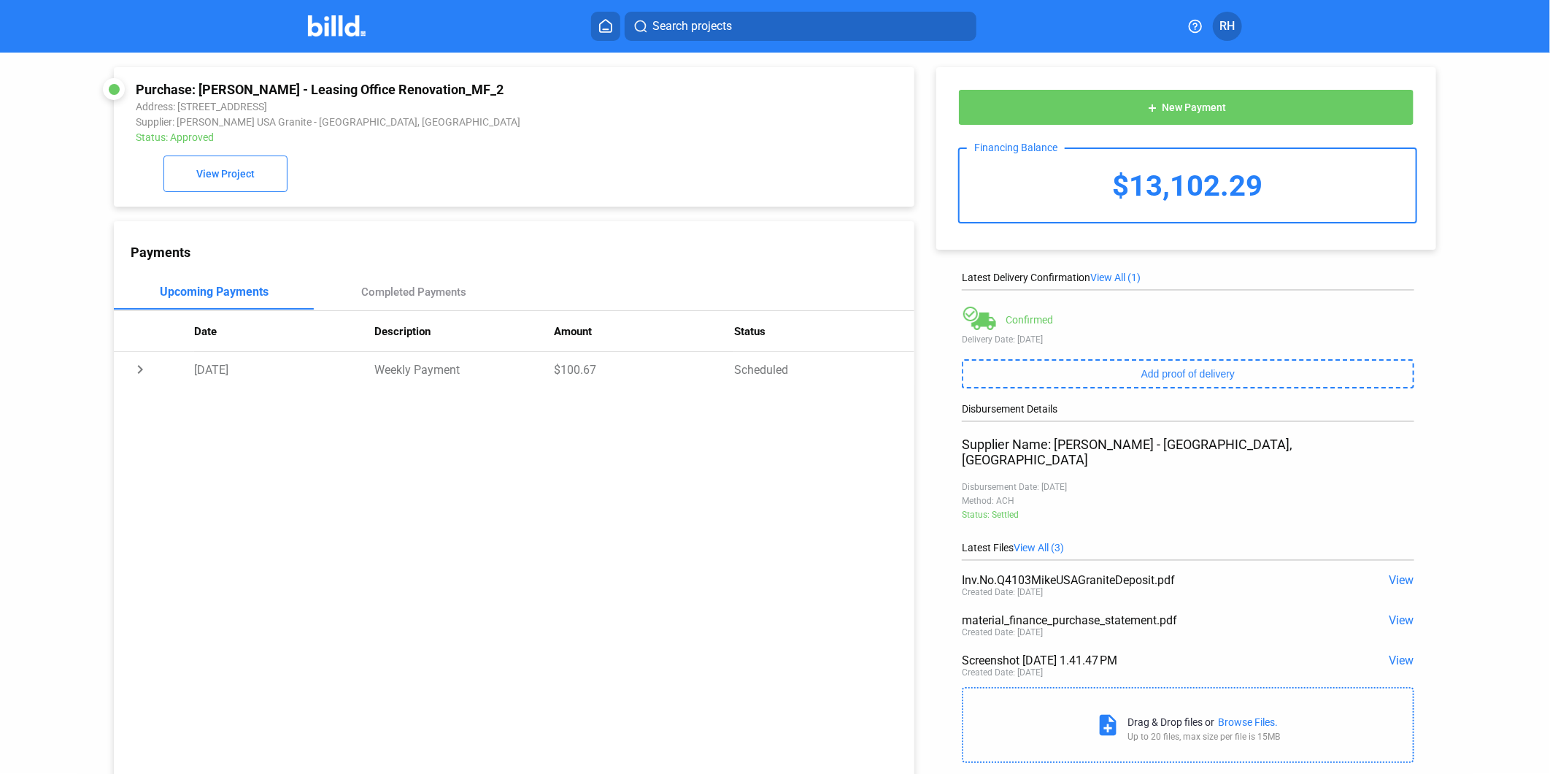
click at [1394, 573] on span "View" at bounding box center [1402, 580] width 25 height 14
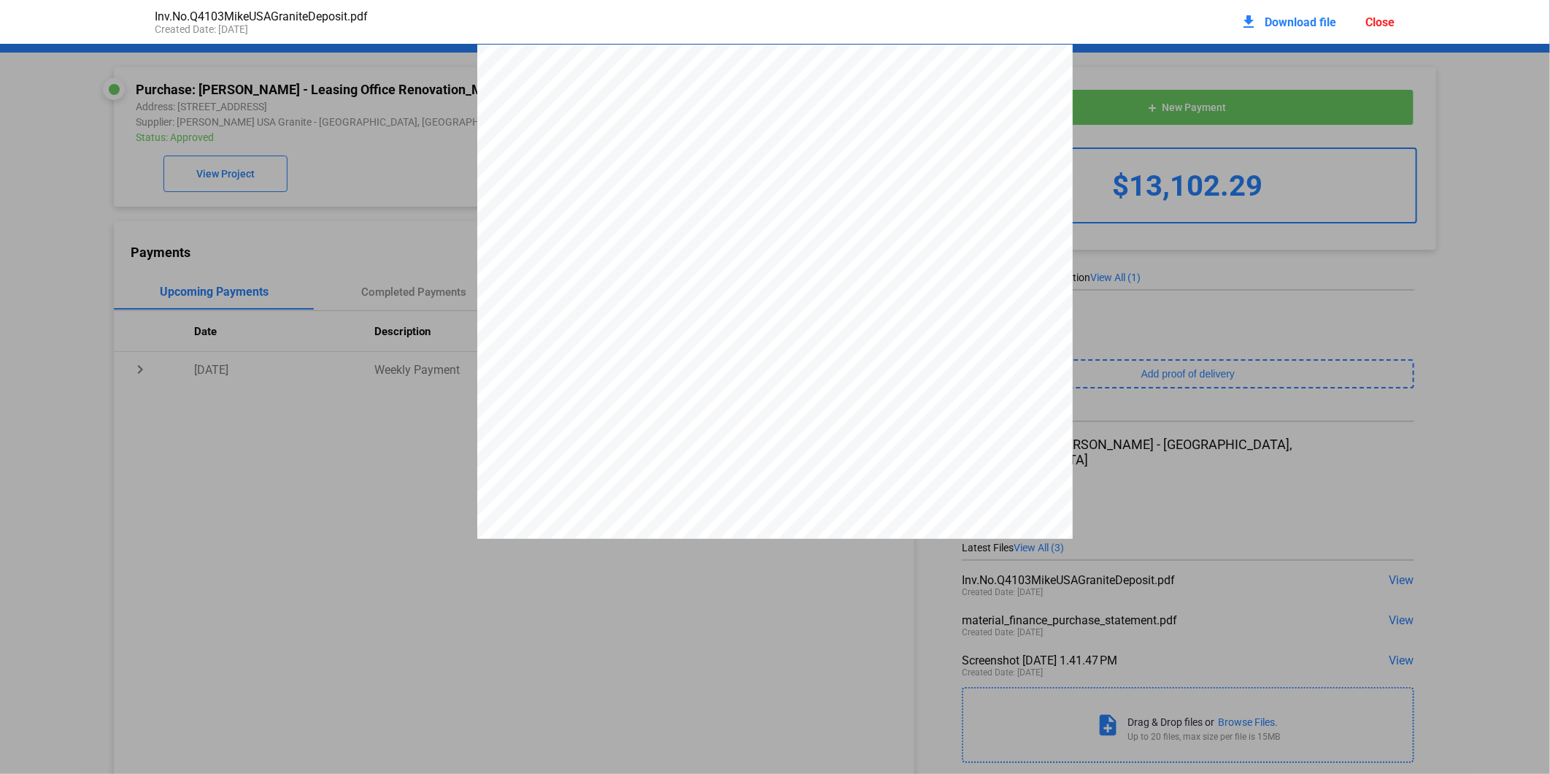
scroll to position [7, 0]
drag, startPoint x: 920, startPoint y: 241, endPoint x: 940, endPoint y: 221, distance: 28.4
click at [920, 239] on div at bounding box center [775, 422] width 596 height 771
click at [1254, 22] on mat-icon "download" at bounding box center [1250, 22] width 18 height 18
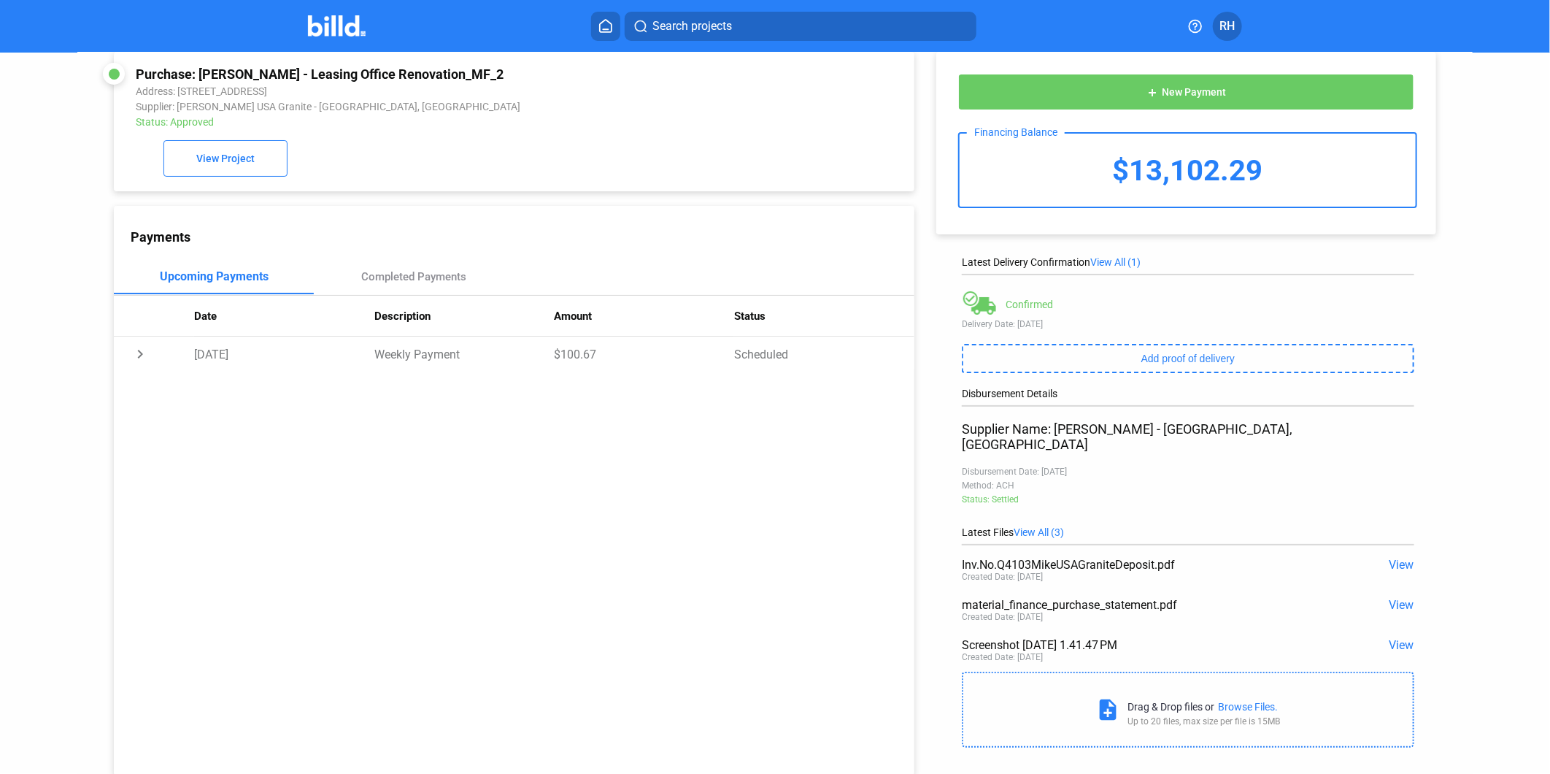
scroll to position [55, 0]
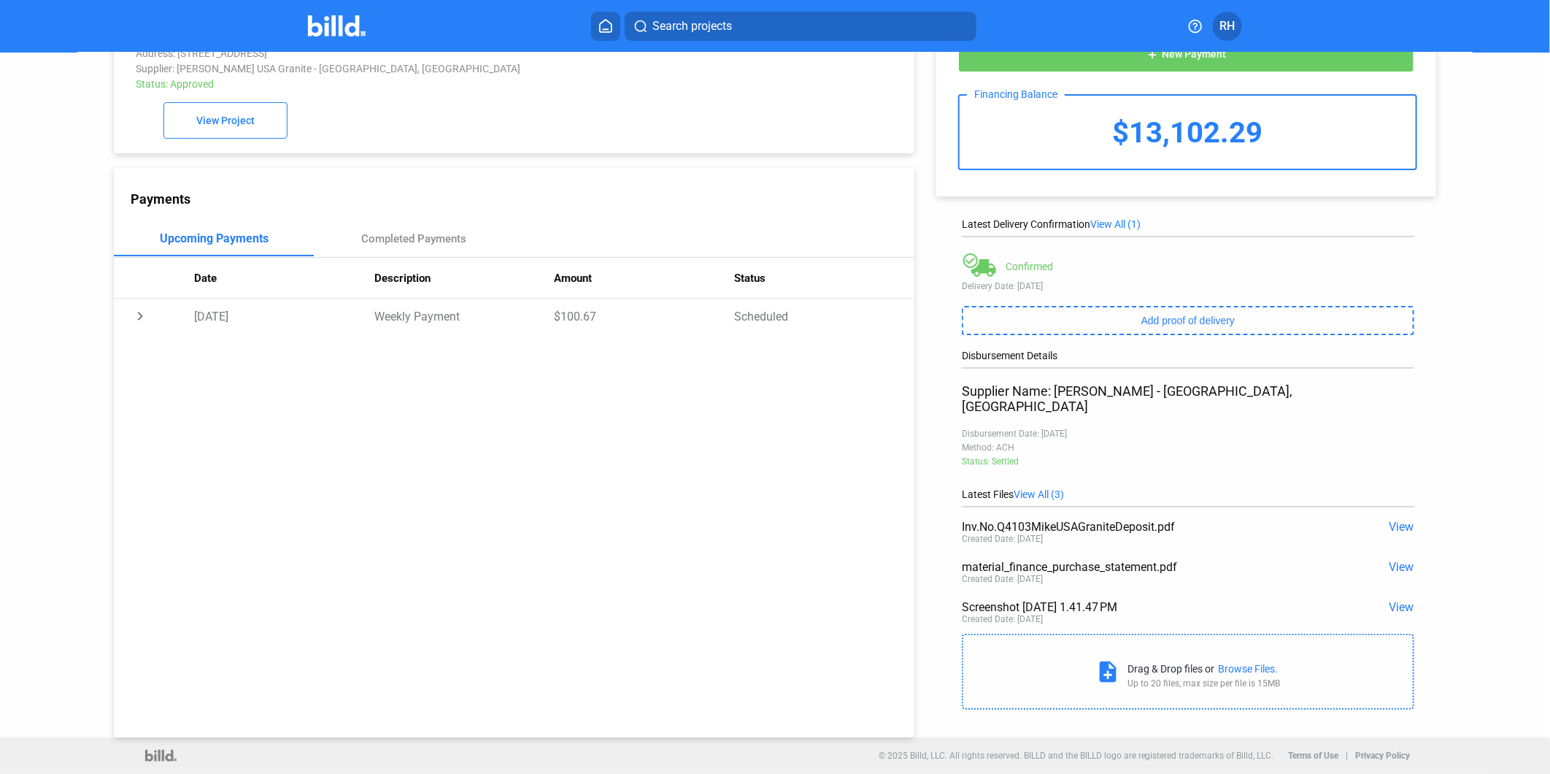
click at [1399, 520] on span "View" at bounding box center [1402, 527] width 25 height 14
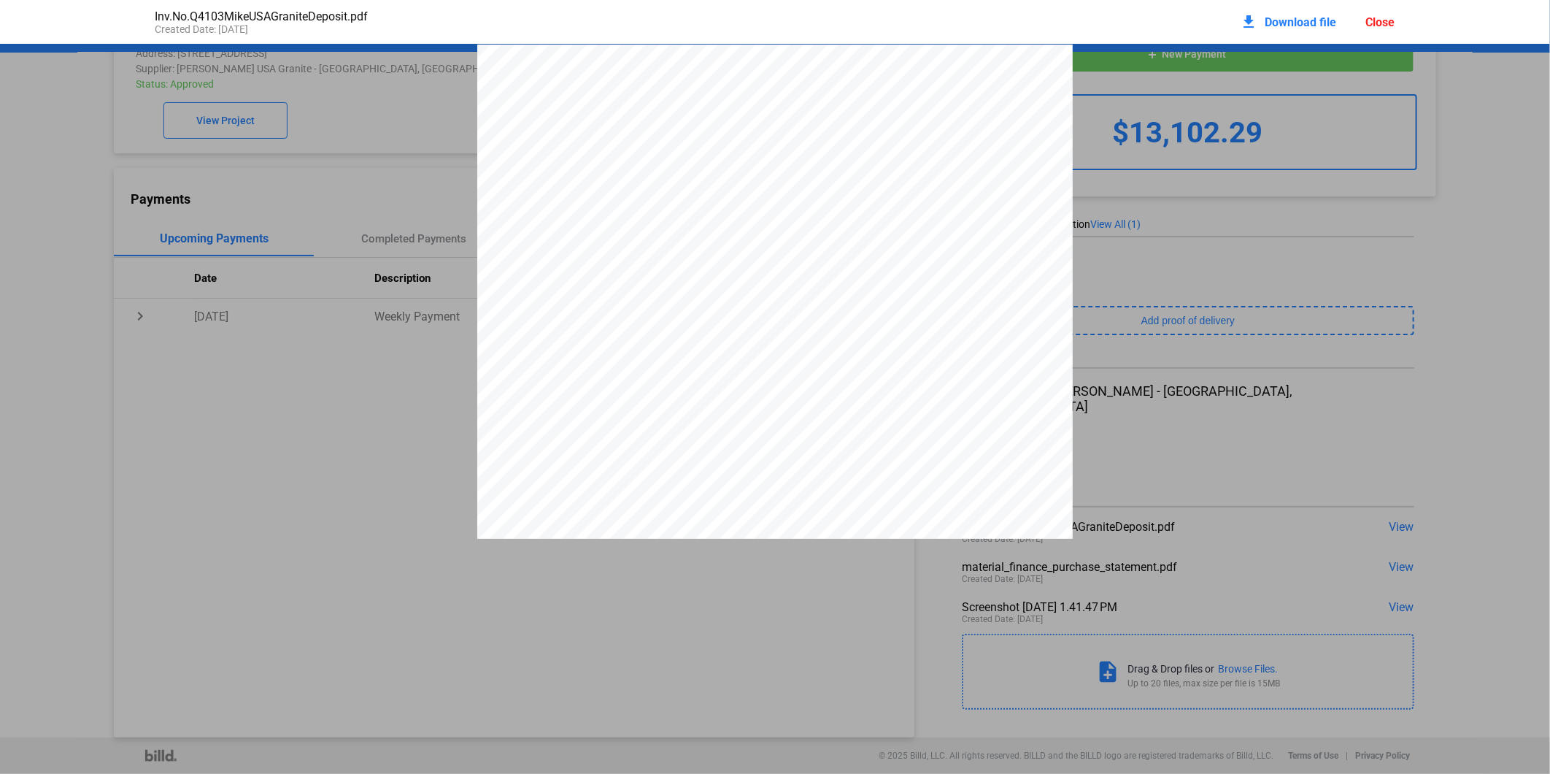
scroll to position [7, 0]
click at [1374, 24] on div "Close" at bounding box center [1380, 22] width 29 height 14
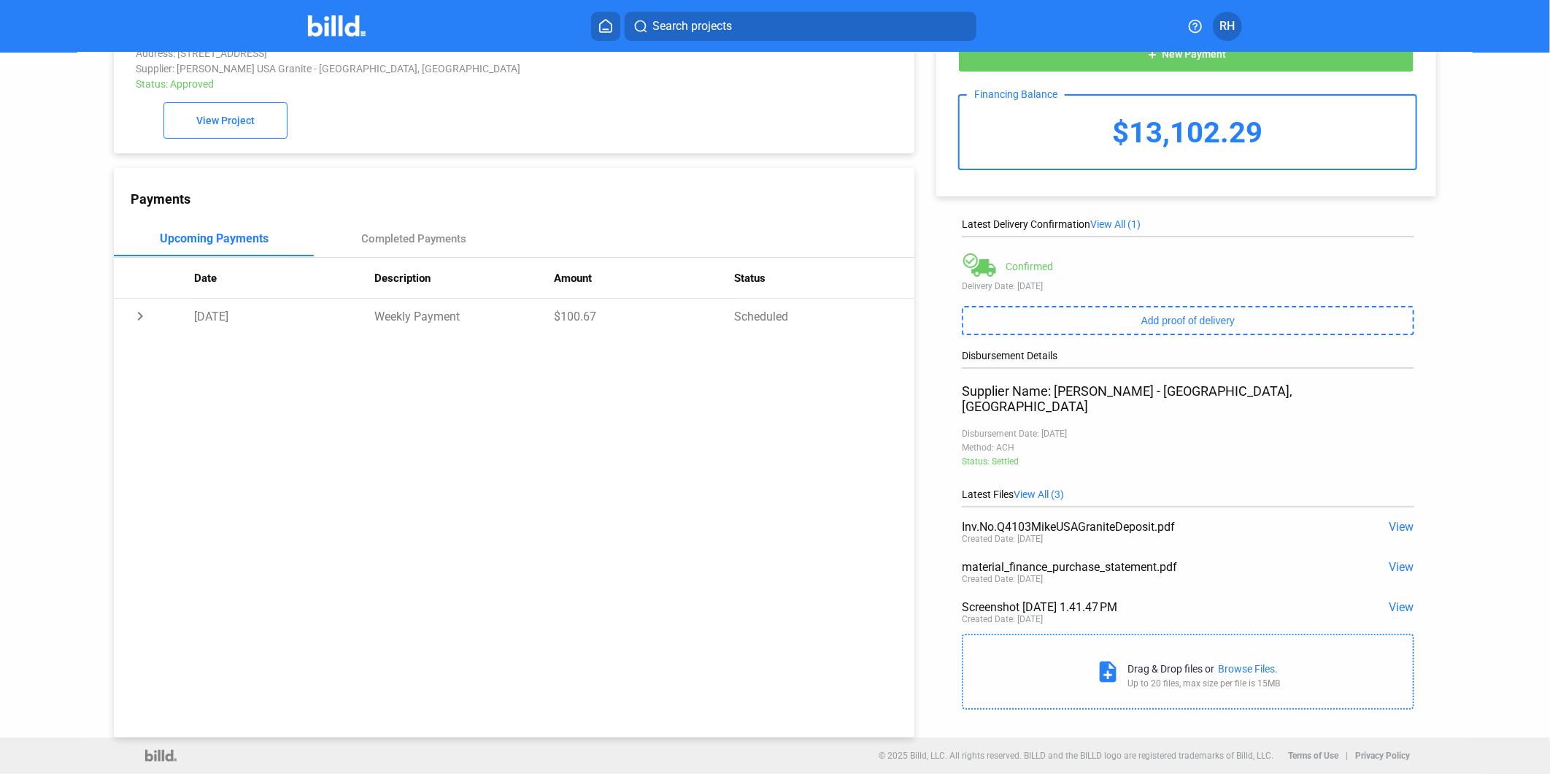
click at [1398, 560] on span "View" at bounding box center [1402, 567] width 25 height 14
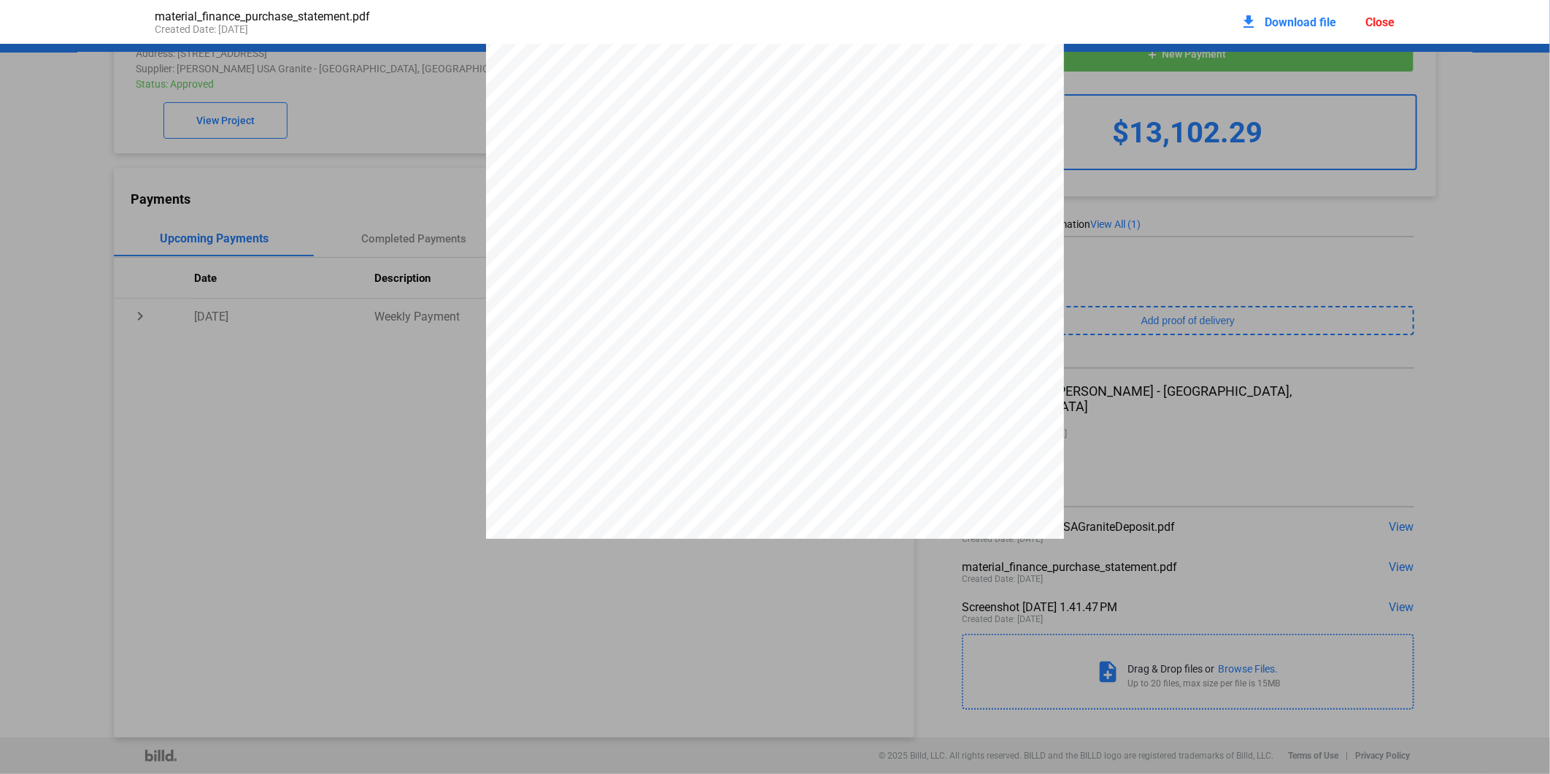
click at [1258, 23] on mat-icon "download" at bounding box center [1250, 22] width 18 height 18
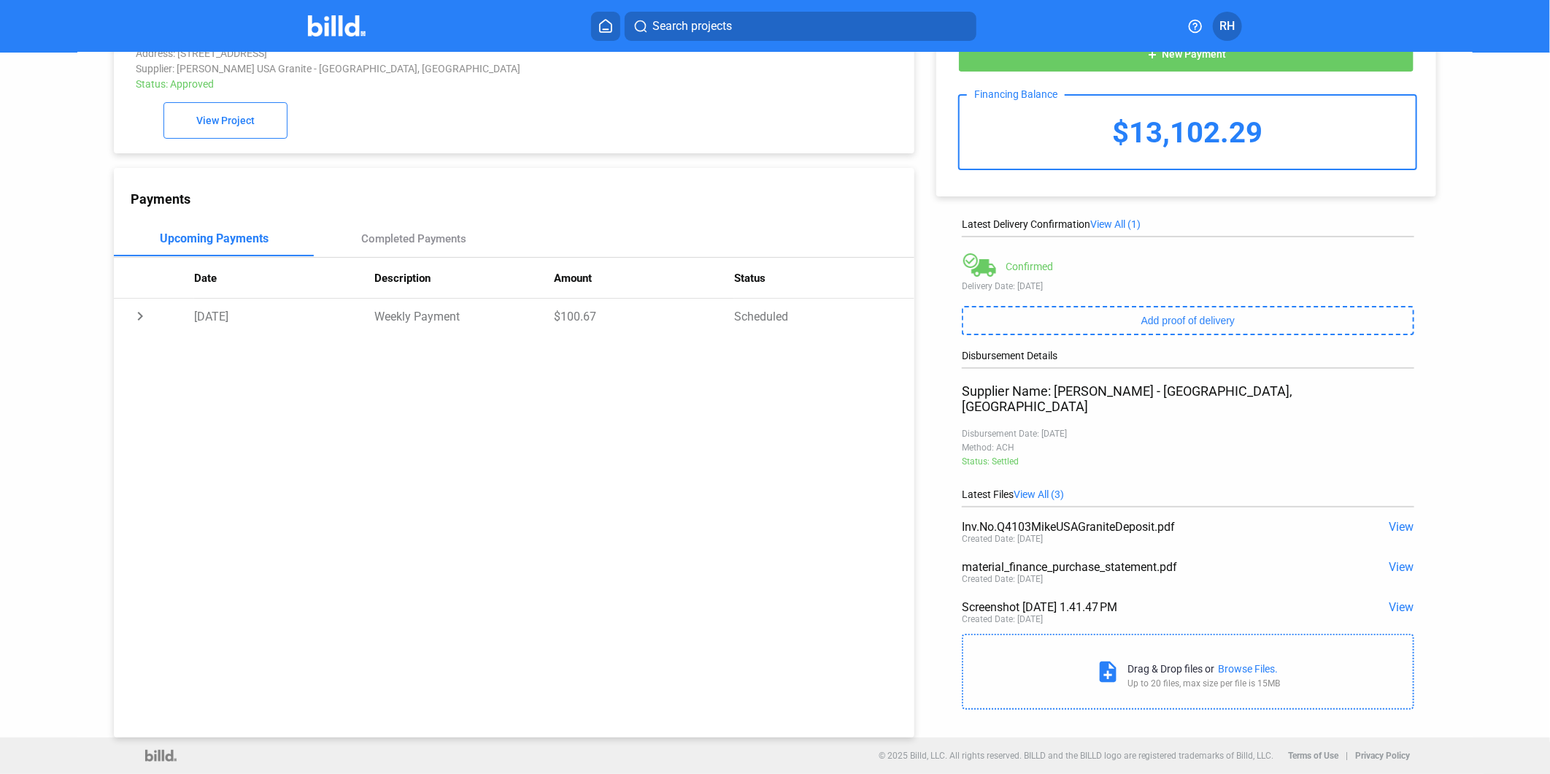
click at [1236, 24] on button "RH" at bounding box center [1227, 26] width 29 height 29
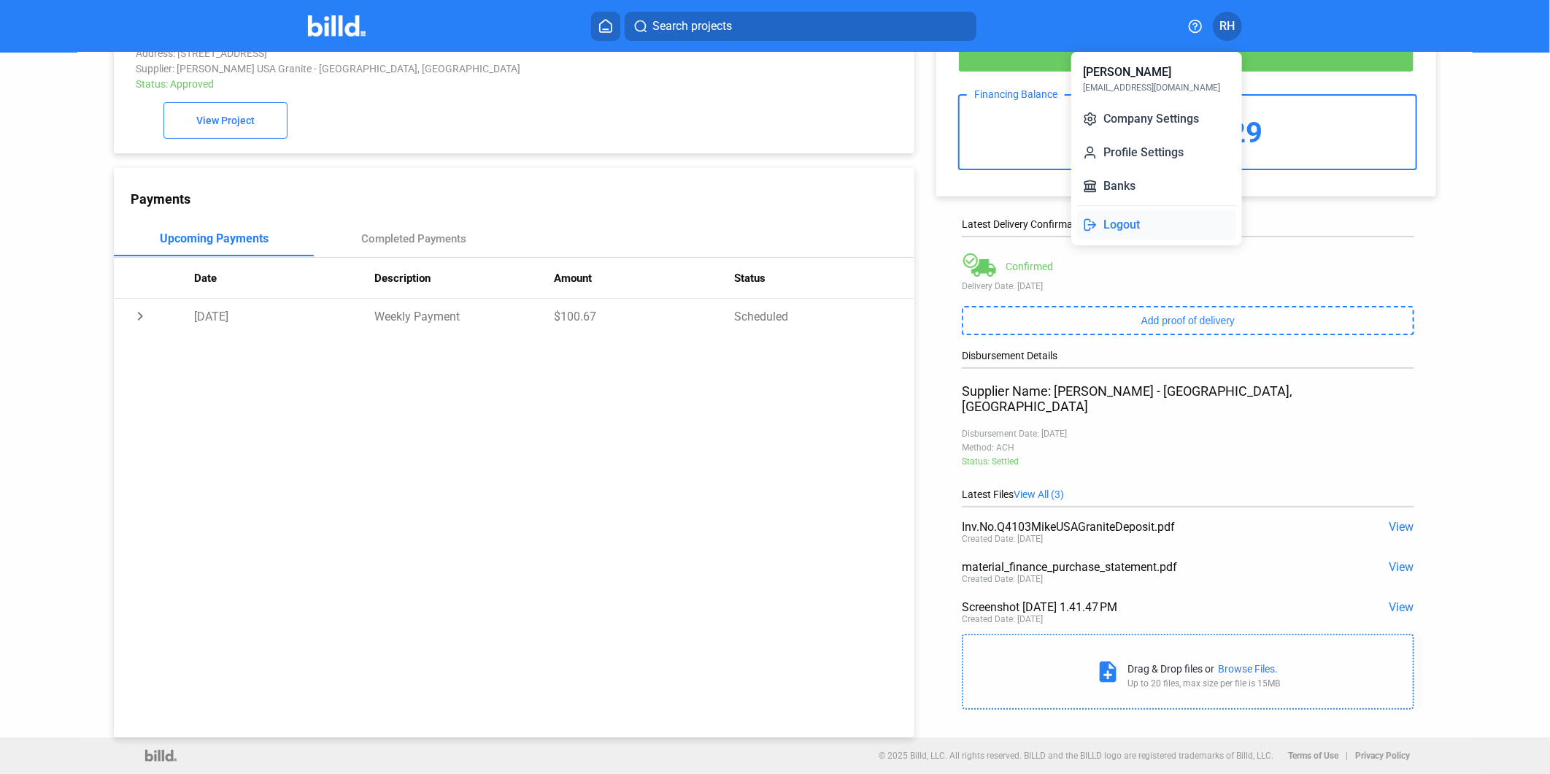
click at [1136, 223] on button "Logout" at bounding box center [1156, 224] width 159 height 29
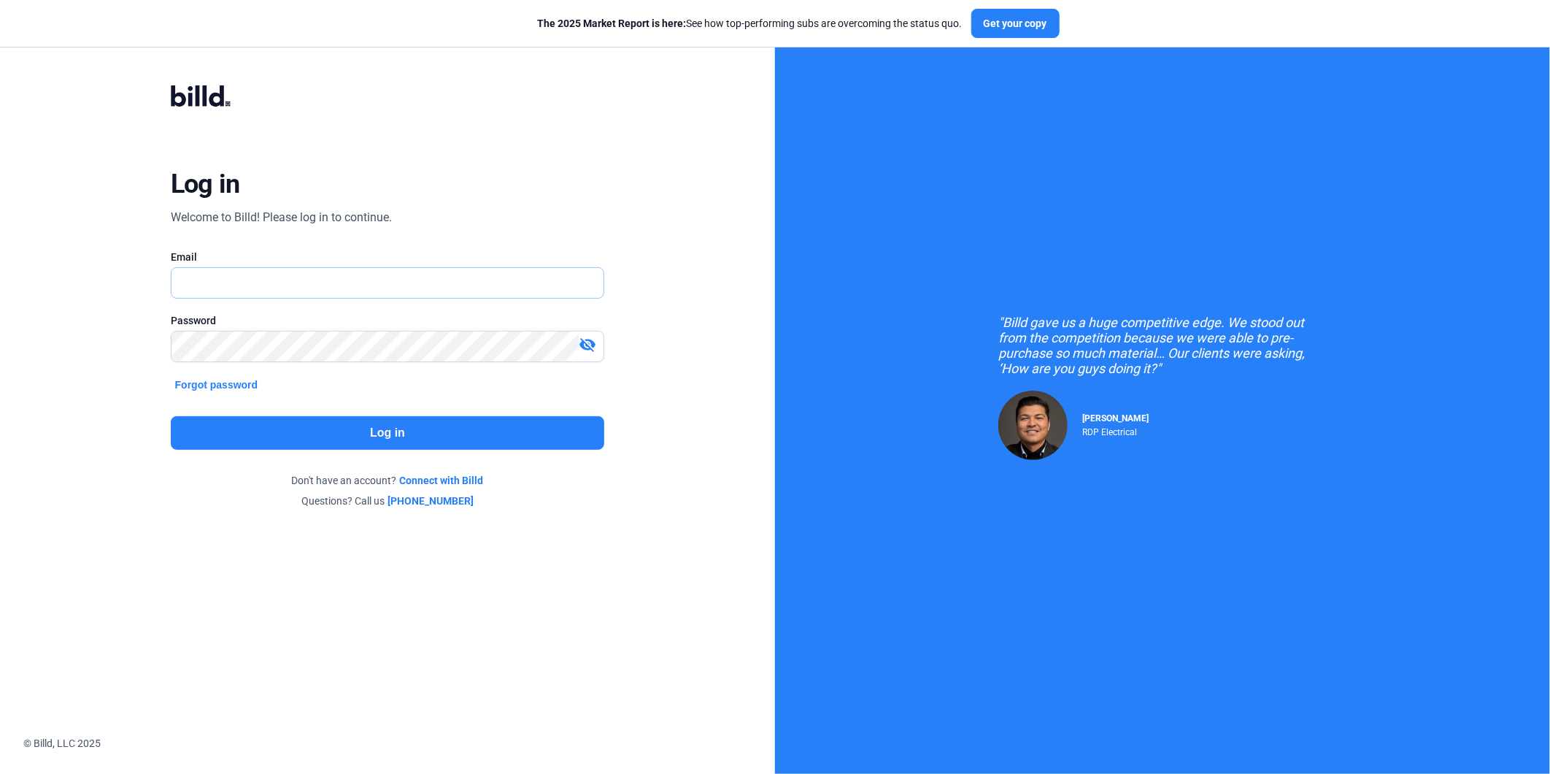
type input "[EMAIL_ADDRESS][DOMAIN_NAME]"
